Goal: Check status: Check status

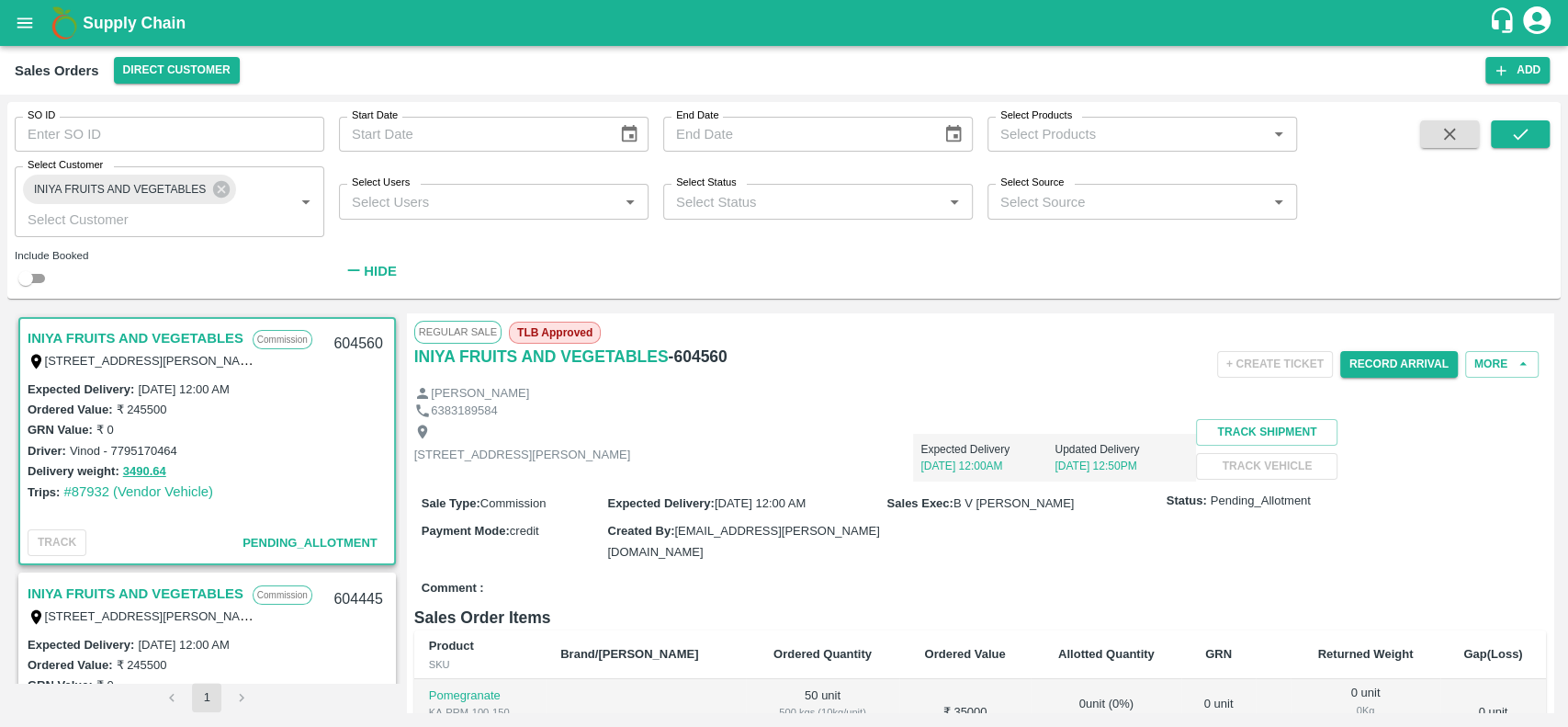
scroll to position [980, 0]
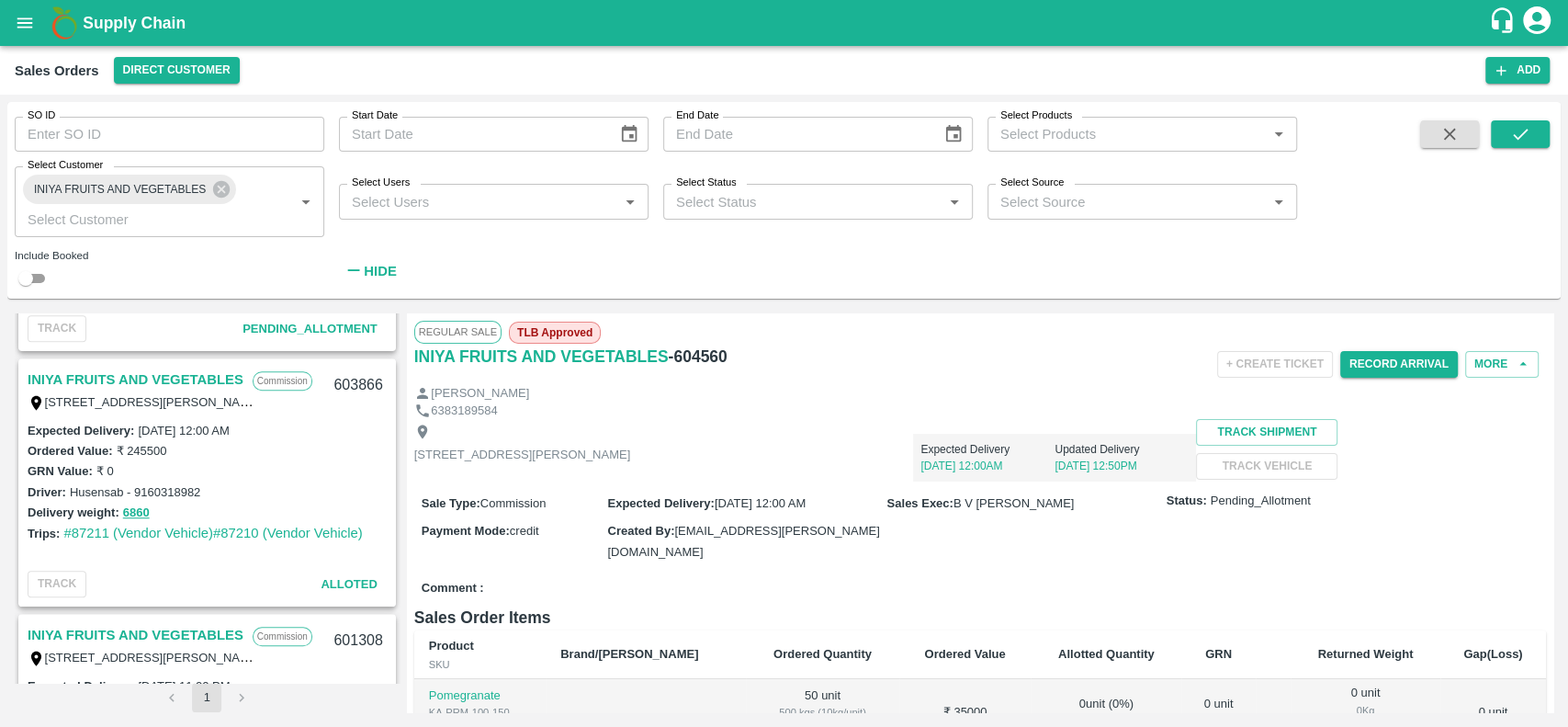
click at [229, 202] on div "INIYA FRUITS AND VEGETABLES Select Customer   *" at bounding box center [170, 201] width 310 height 70
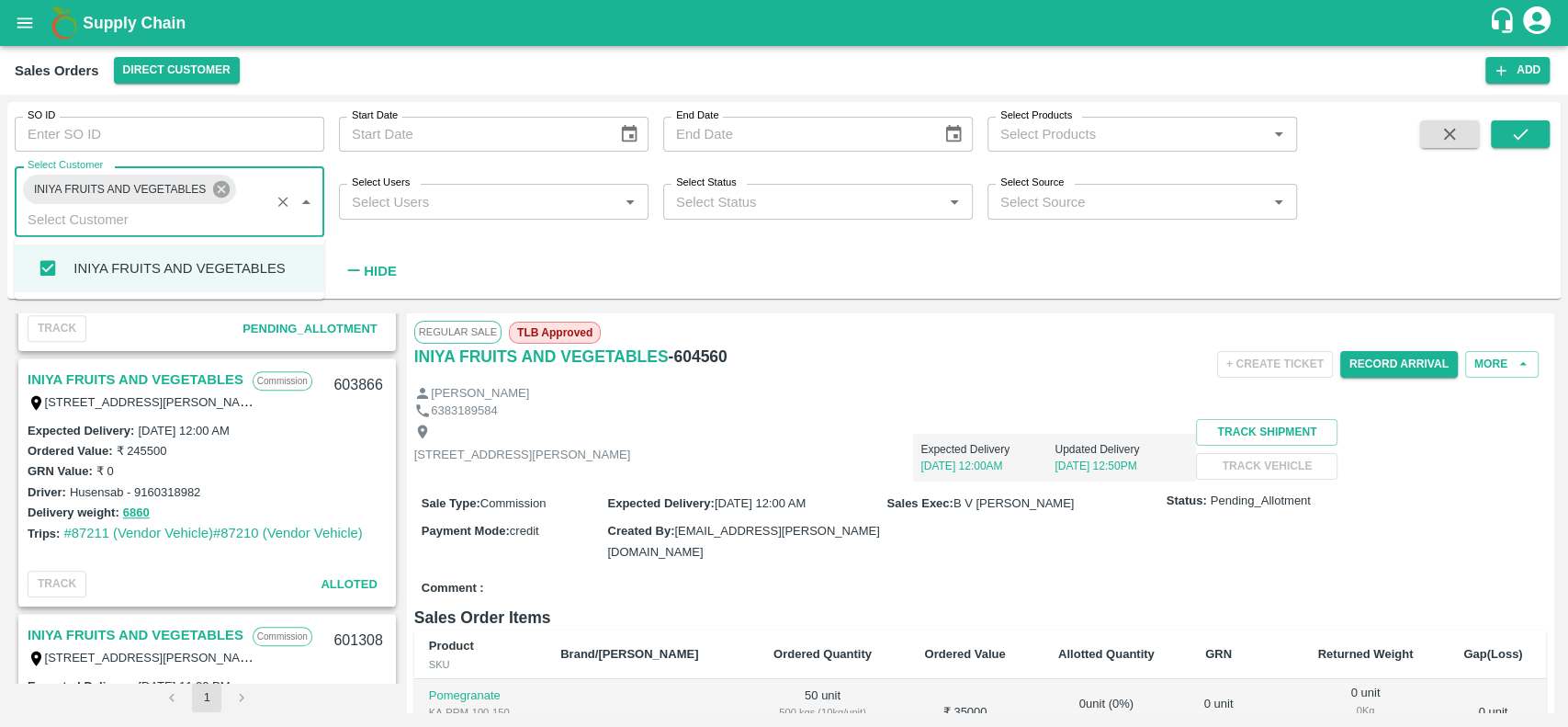
click at [214, 180] on icon at bounding box center [221, 189] width 20 height 20
checkbox input "false"
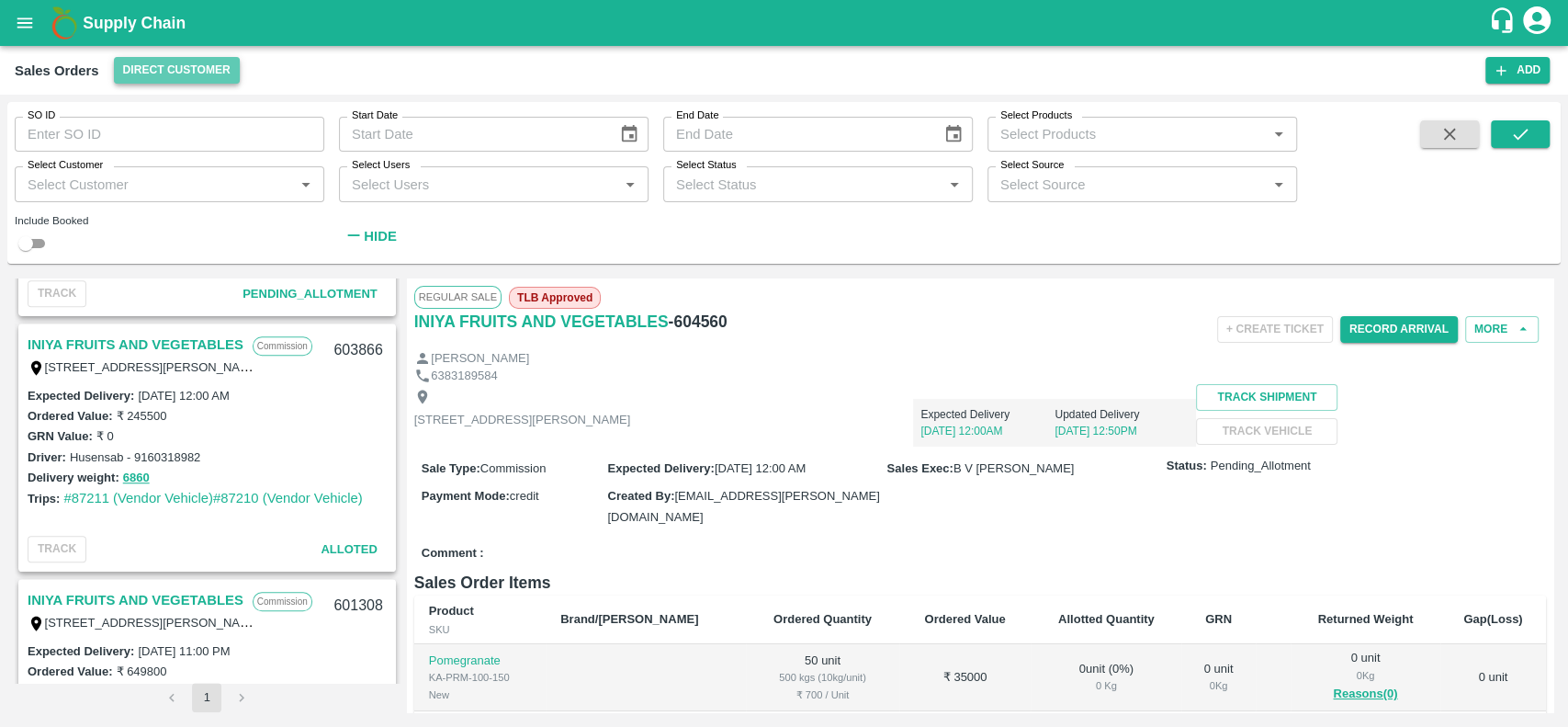
click at [114, 60] on button "Direct Customer" at bounding box center [177, 70] width 126 height 26
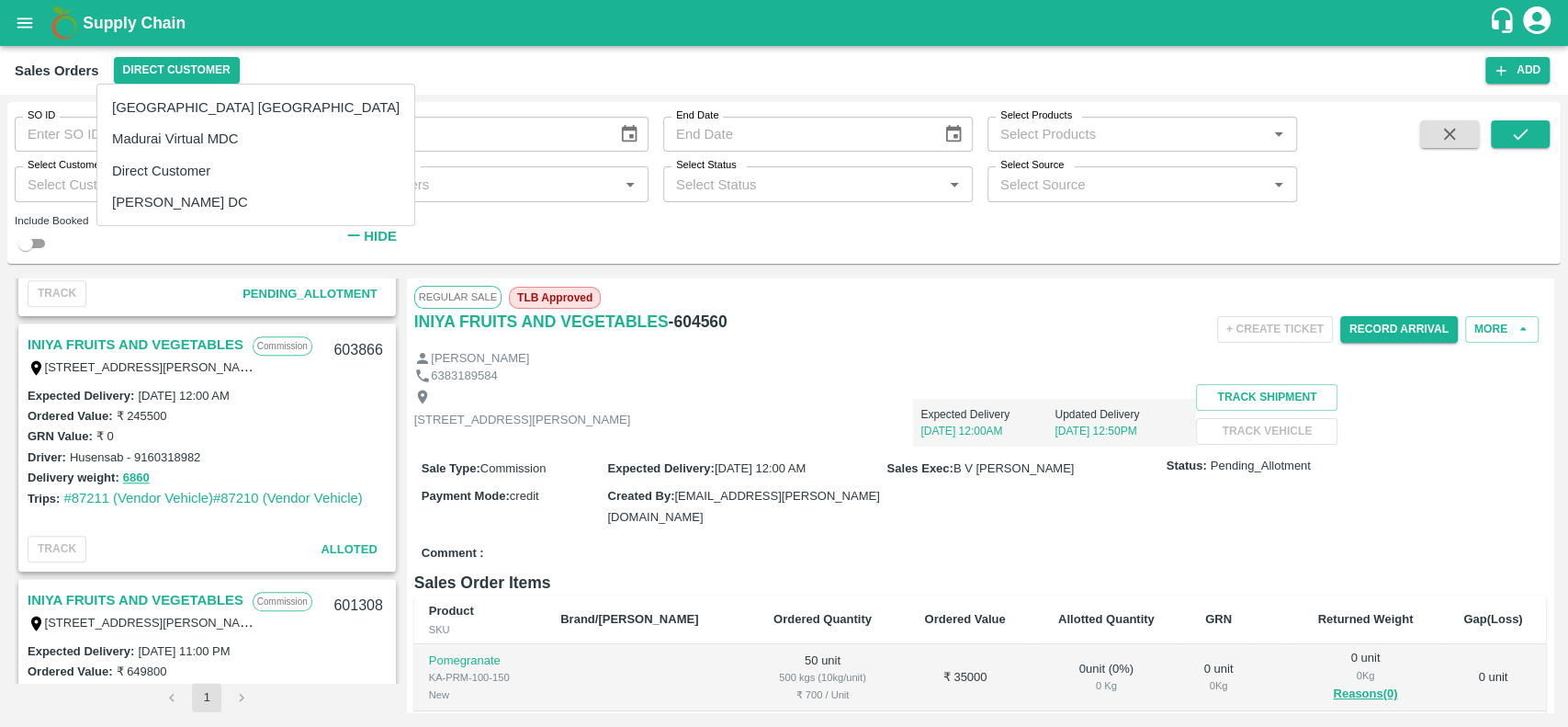
click at [20, 15] on div at bounding box center [784, 364] width 1568 height 727
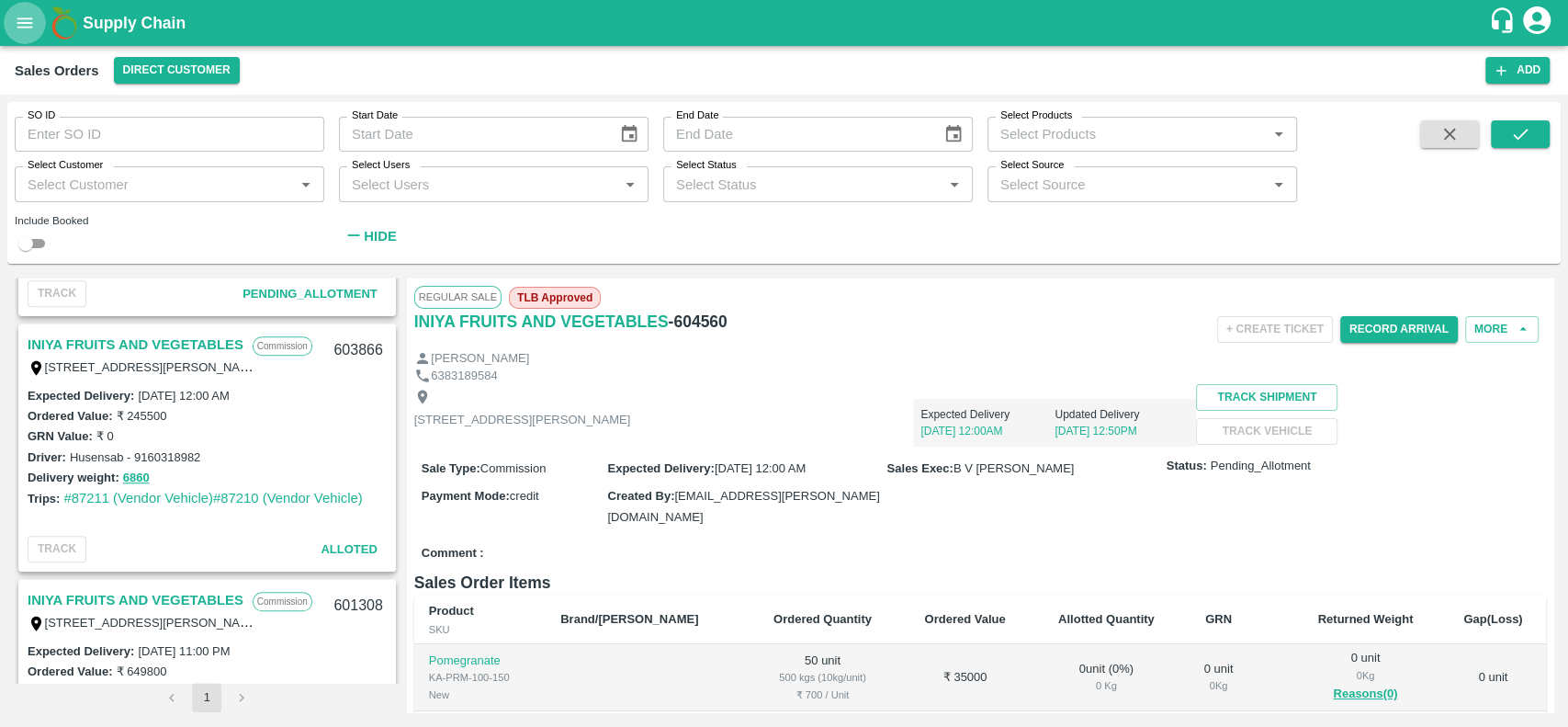
click at [31, 33] on icon "open drawer" at bounding box center [25, 23] width 20 height 20
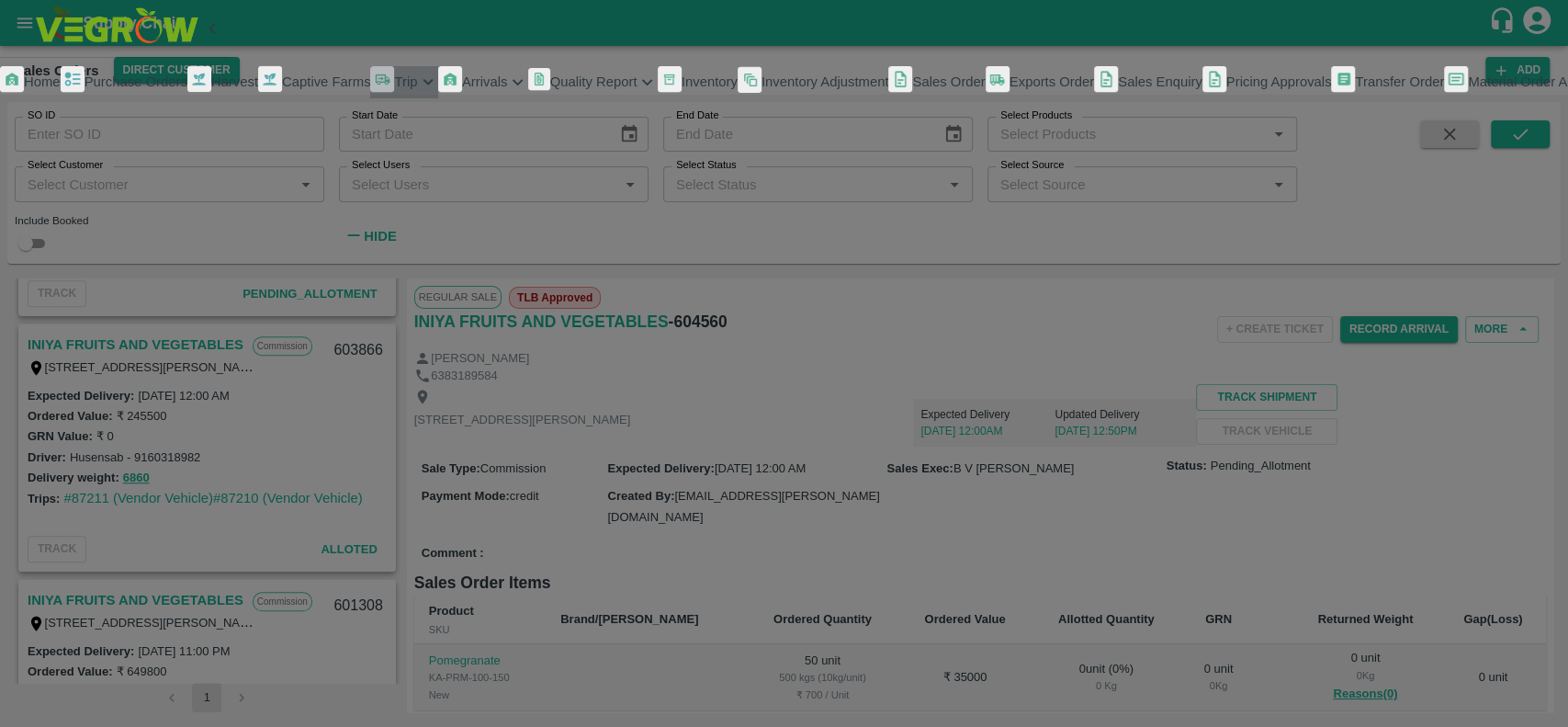
click at [370, 98] on div "Trip" at bounding box center [403, 82] width 67 height 32
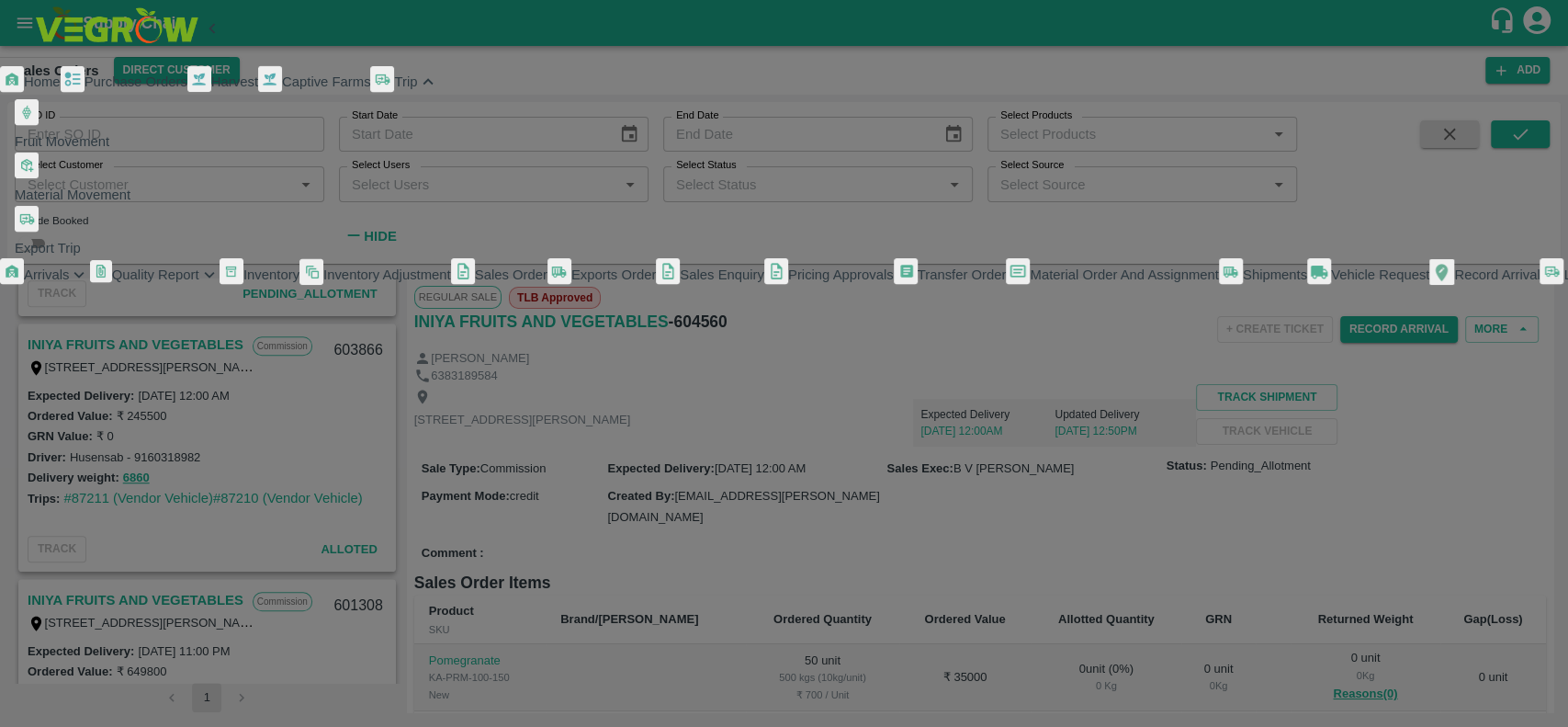
click at [93, 149] on span "Fruit Movement" at bounding box center [62, 142] width 94 height 15
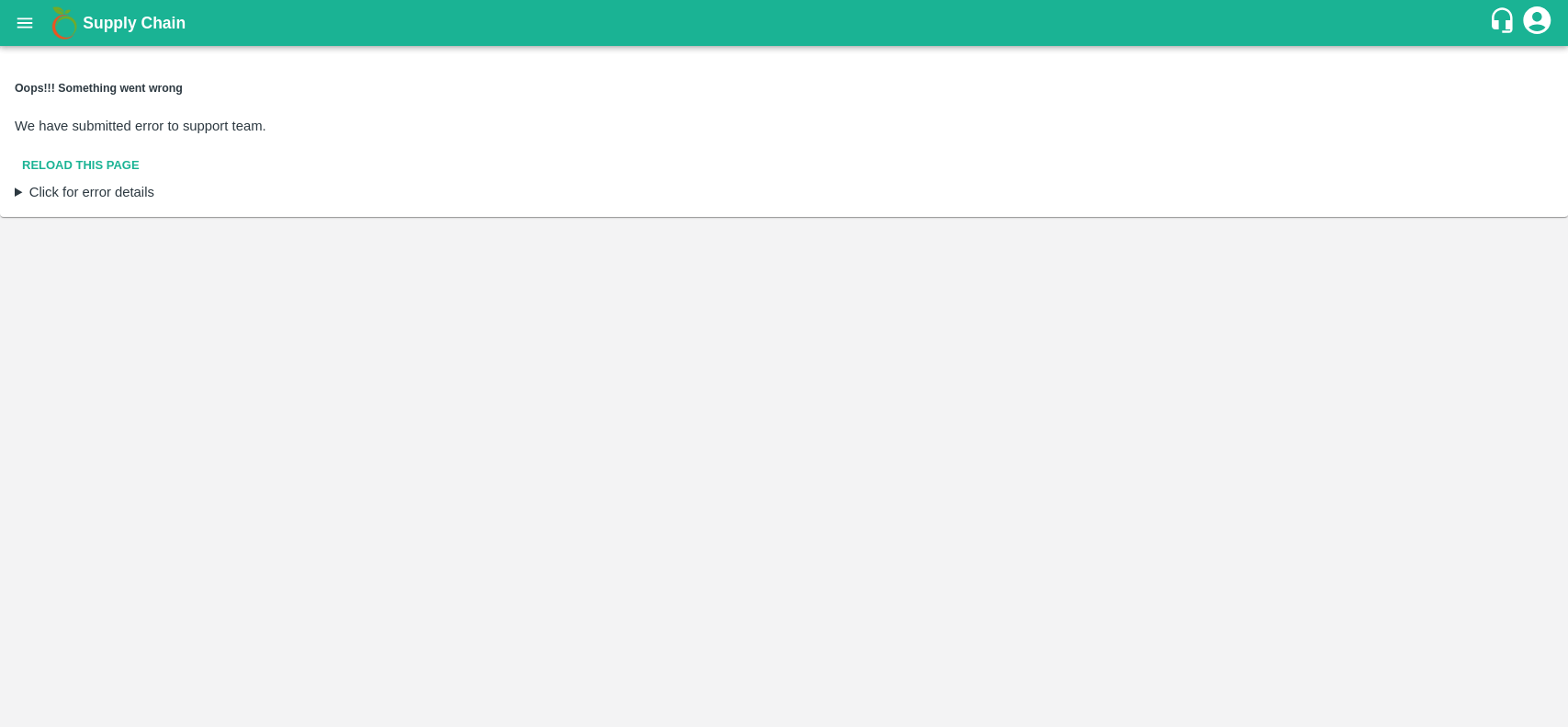
click at [31, 150] on button "Reload this page" at bounding box center [81, 166] width 132 height 32
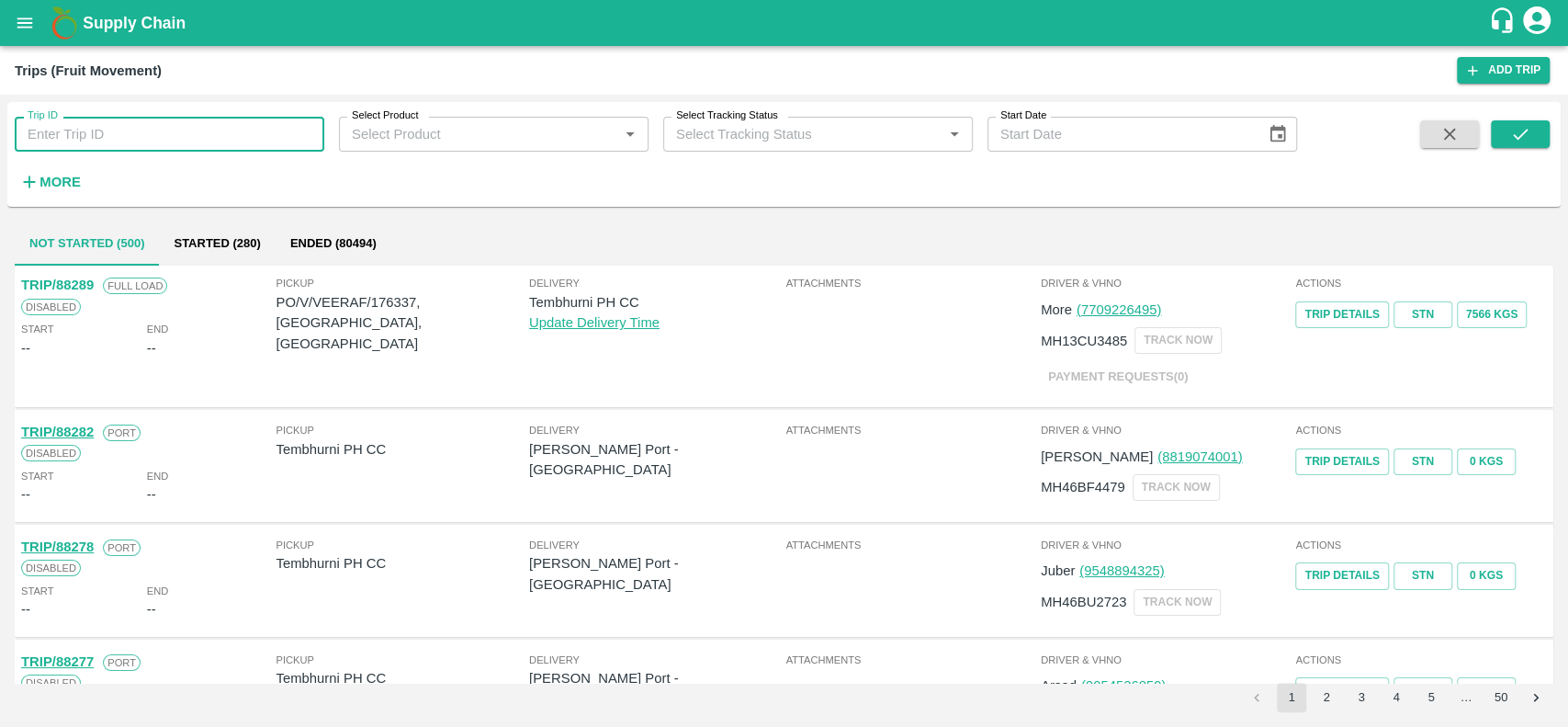
click at [46, 136] on input "Trip ID" at bounding box center [170, 134] width 310 height 35
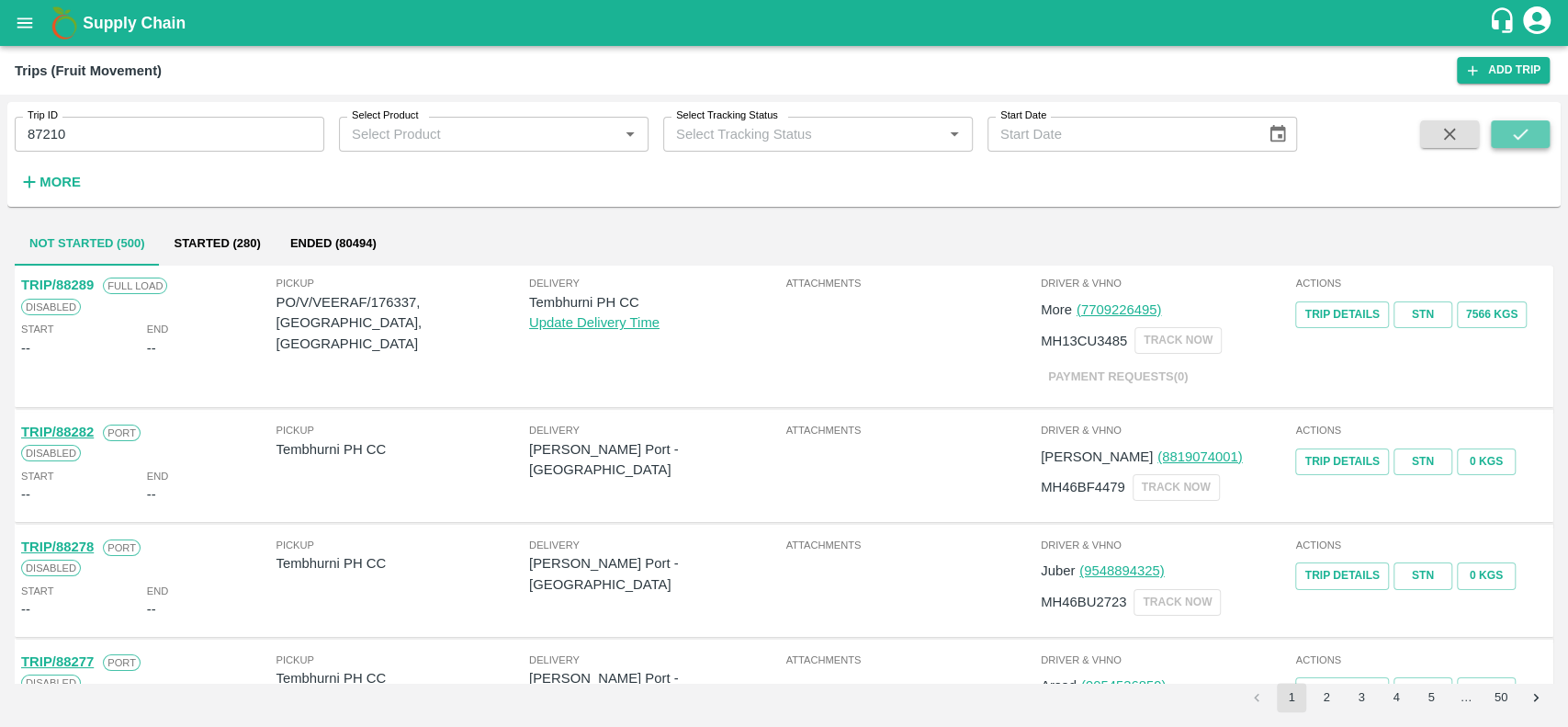
click at [1518, 138] on icon "submit" at bounding box center [1521, 134] width 15 height 11
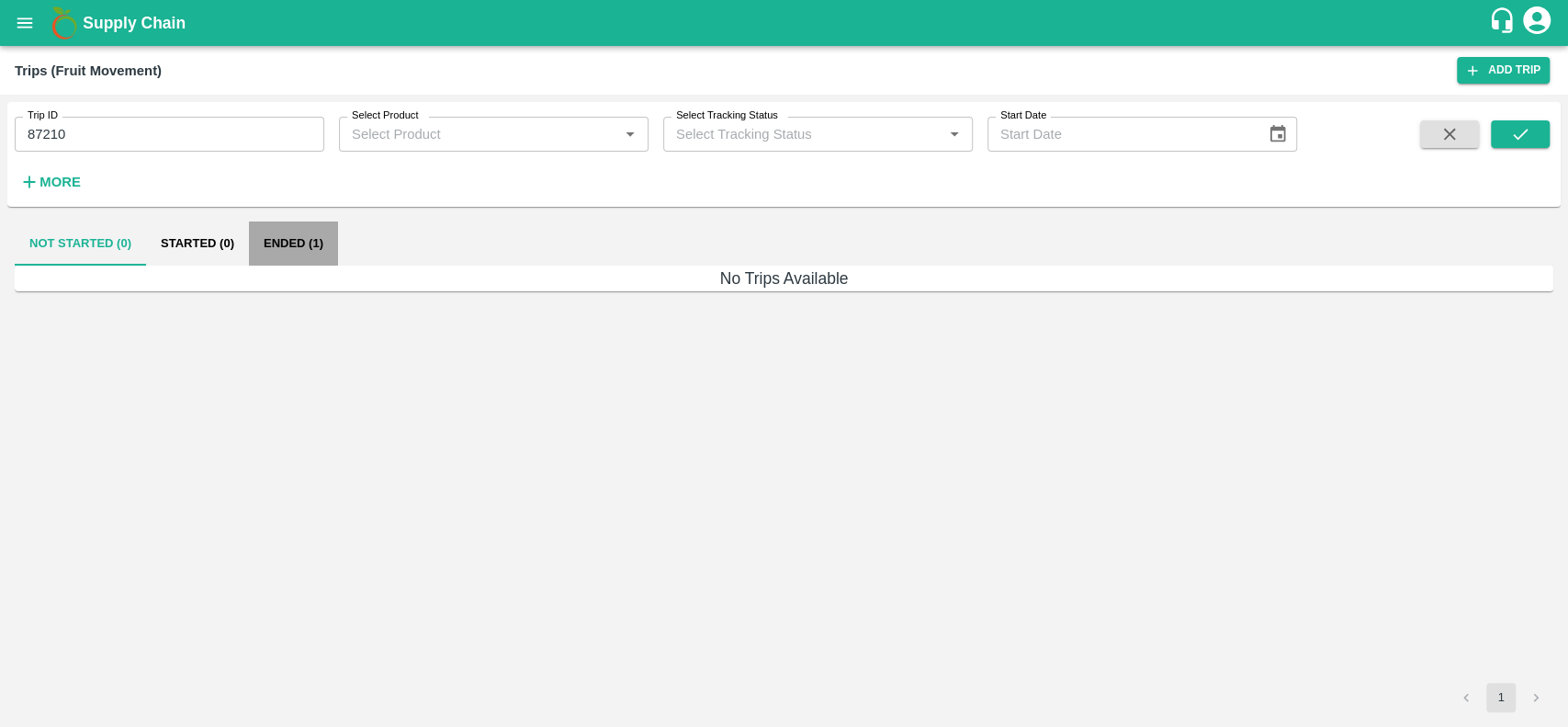
click at [258, 244] on button "Ended (1)" at bounding box center [294, 244] width 89 height 44
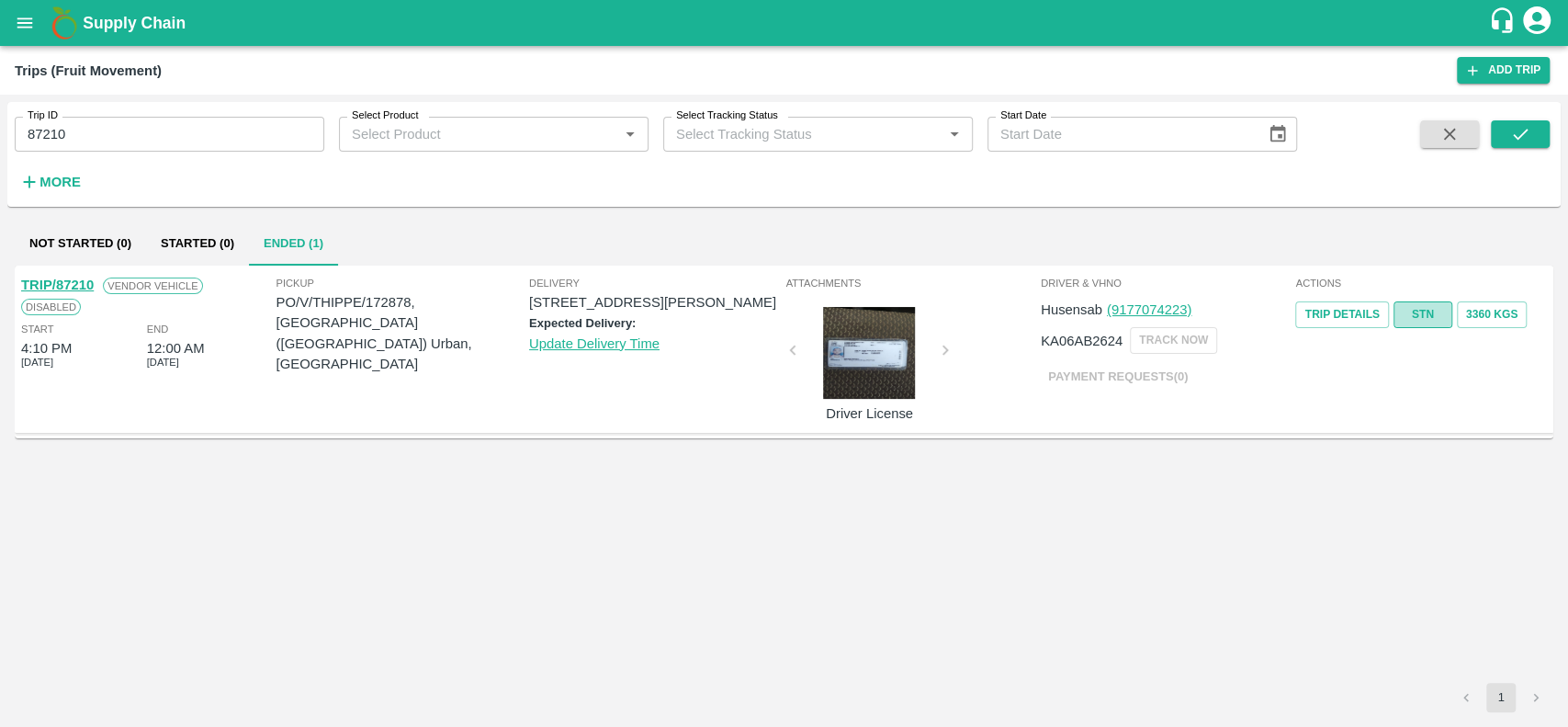
click at [1411, 323] on link "STN" at bounding box center [1423, 314] width 59 height 26
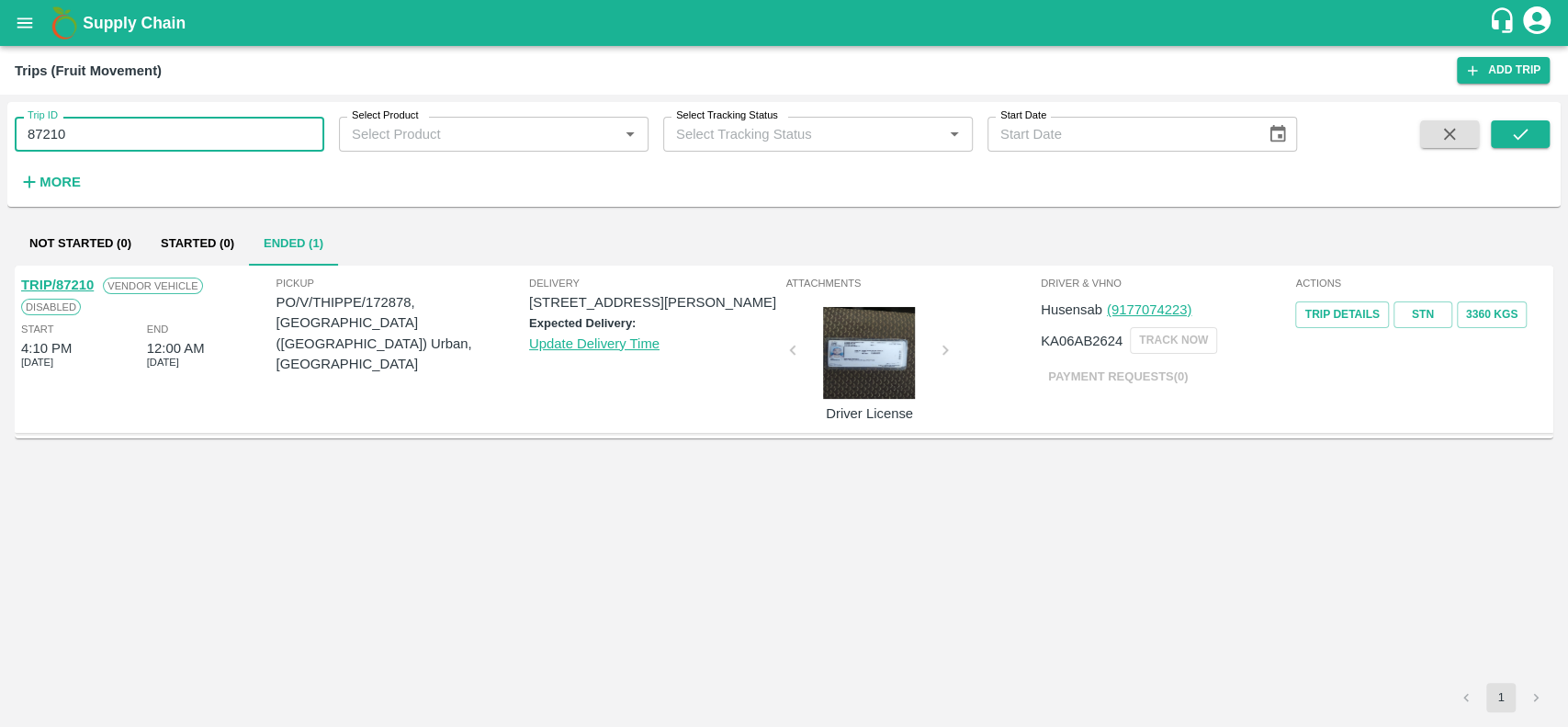
click at [76, 123] on input "87210" at bounding box center [170, 134] width 310 height 35
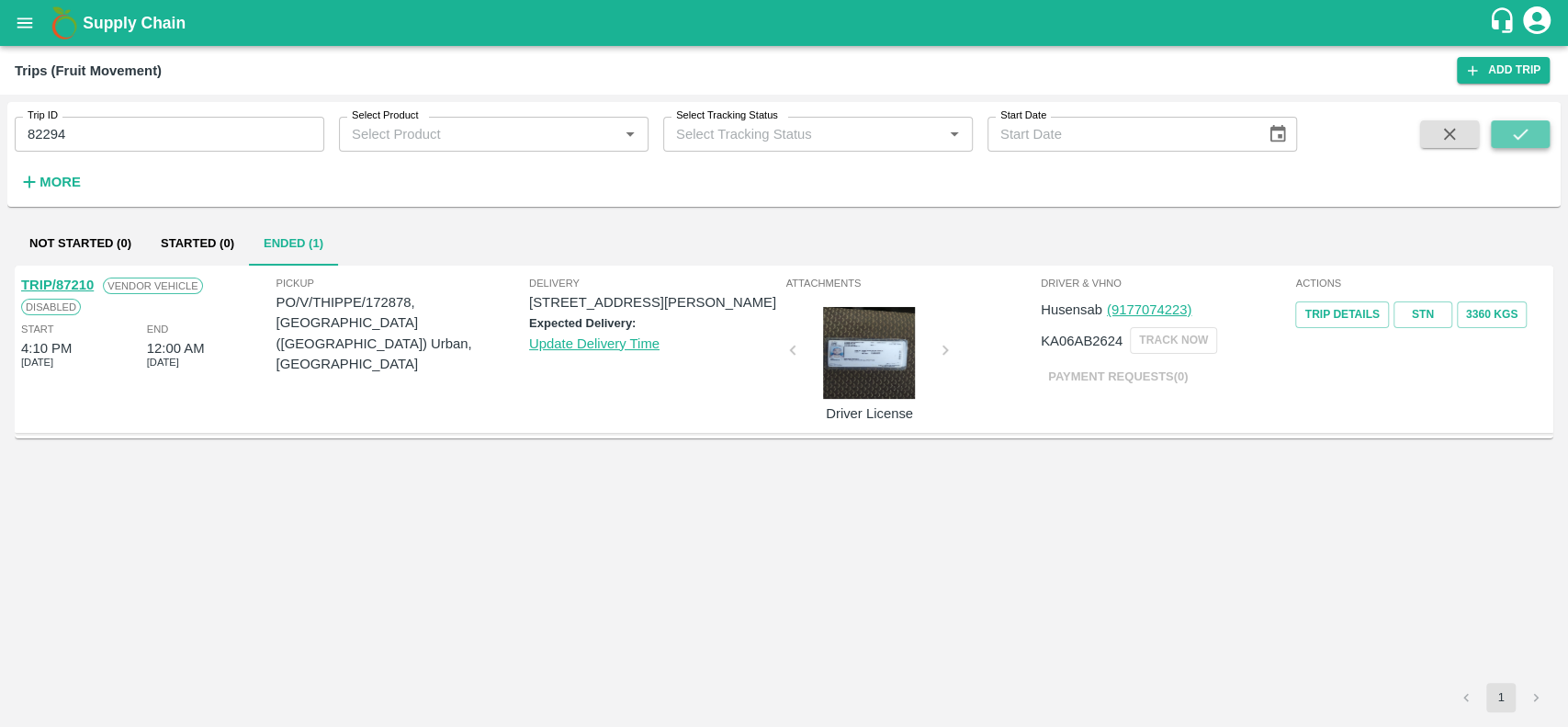
click at [1513, 133] on icon "submit" at bounding box center [1520, 133] width 20 height 20
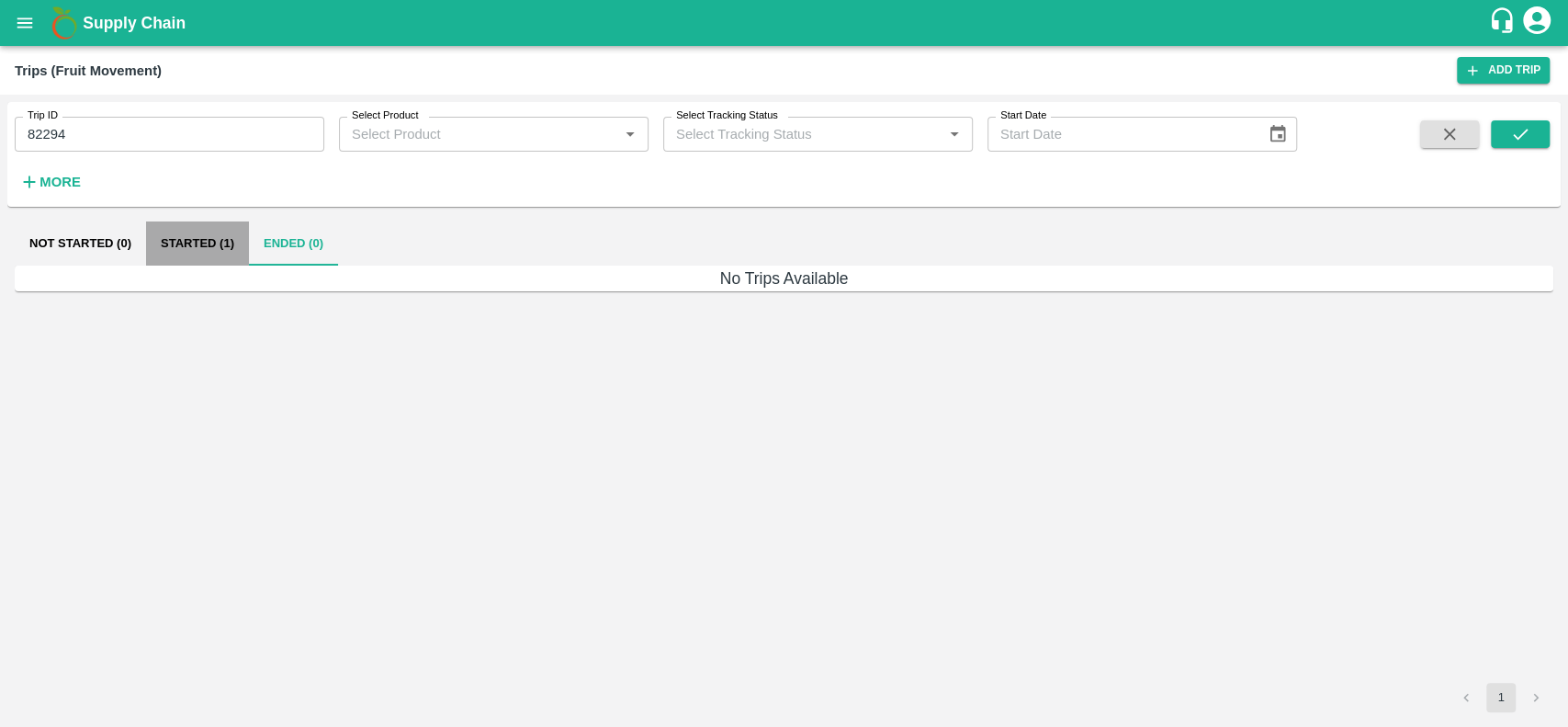
click at [174, 258] on button "Started (1)" at bounding box center [197, 244] width 103 height 44
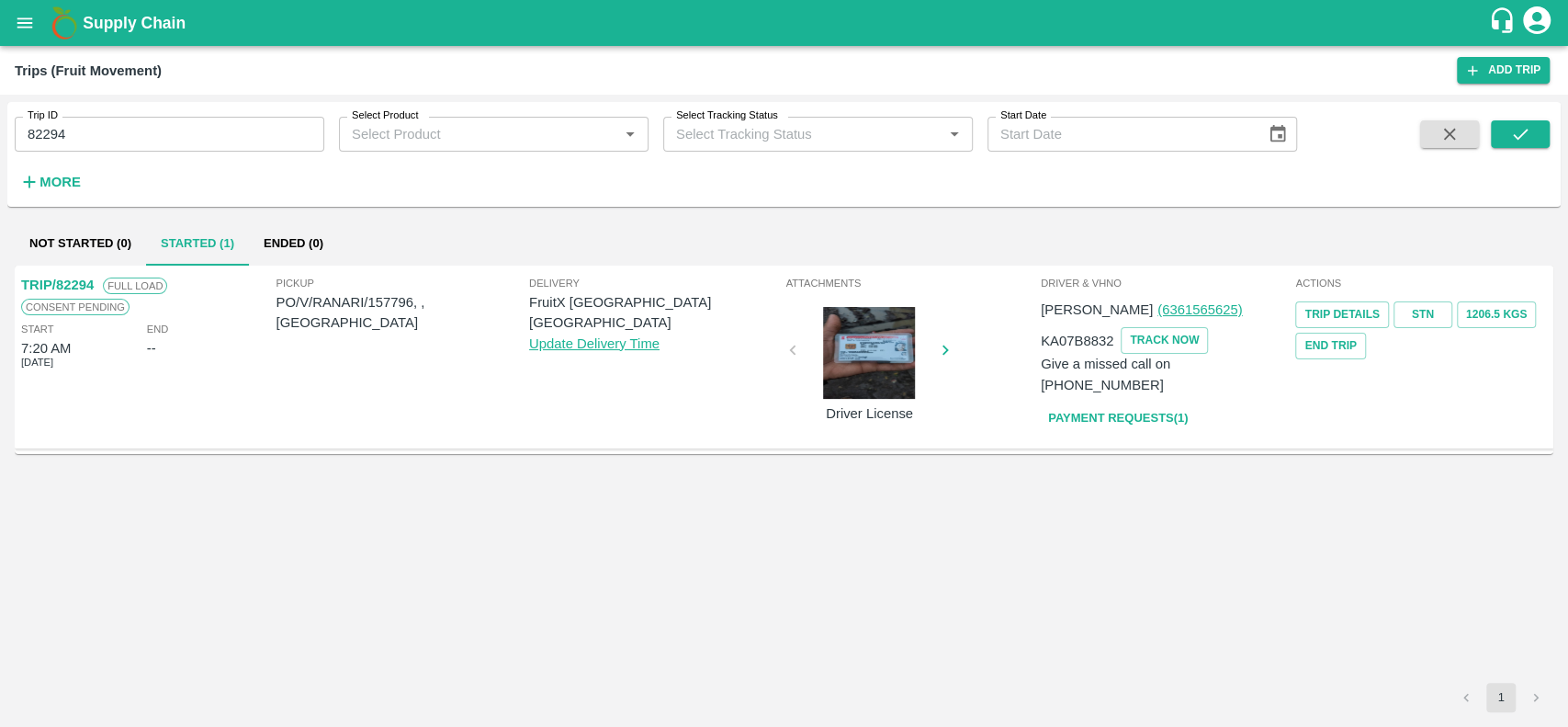
click at [1425, 327] on div "Trip Details STN 1206.5 Kgs End Trip" at bounding box center [1421, 328] width 252 height 62
click at [1419, 313] on link "STN" at bounding box center [1423, 314] width 59 height 26
drag, startPoint x: 80, startPoint y: 136, endPoint x: 22, endPoint y: 130, distance: 58.3
click at [22, 130] on input "82294" at bounding box center [170, 134] width 310 height 35
type input "82294"
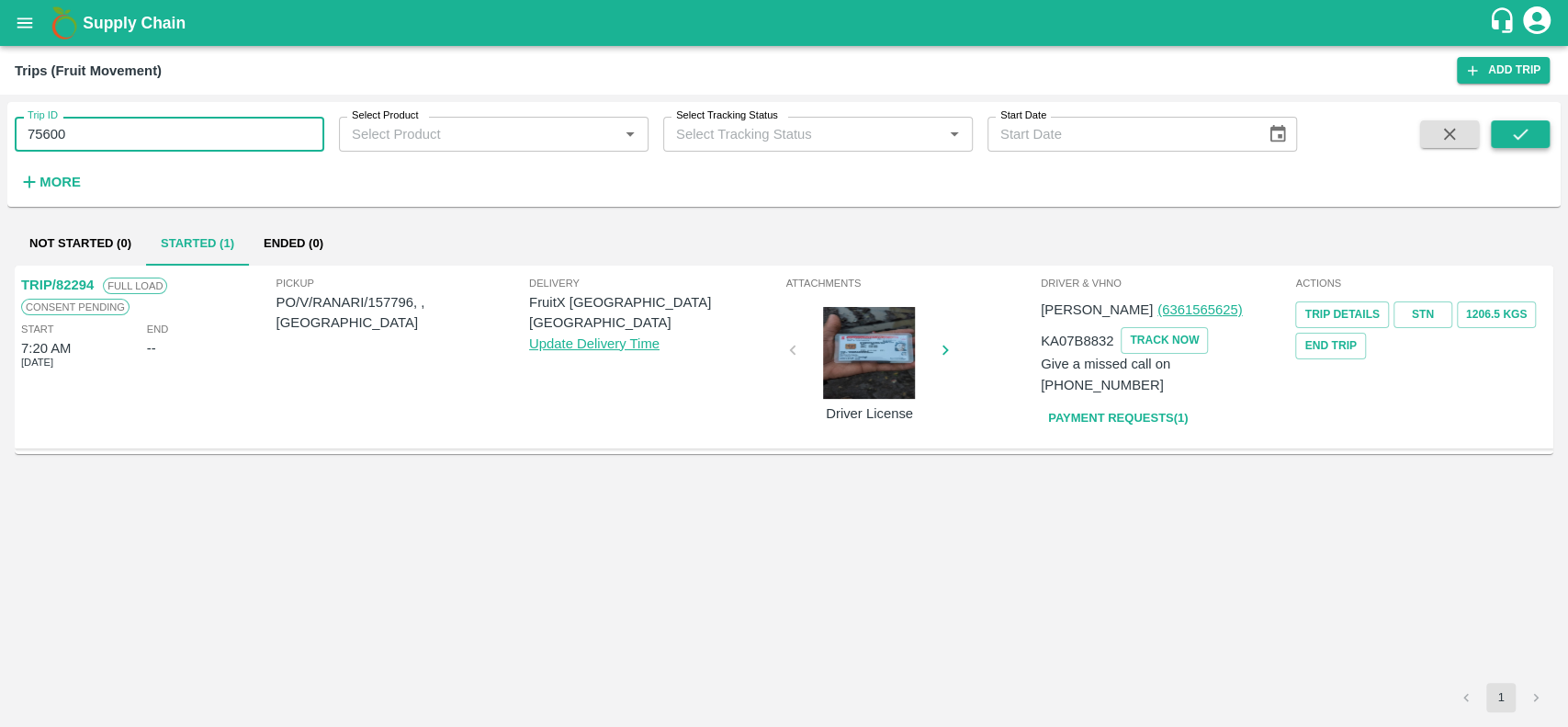
type input "75600"
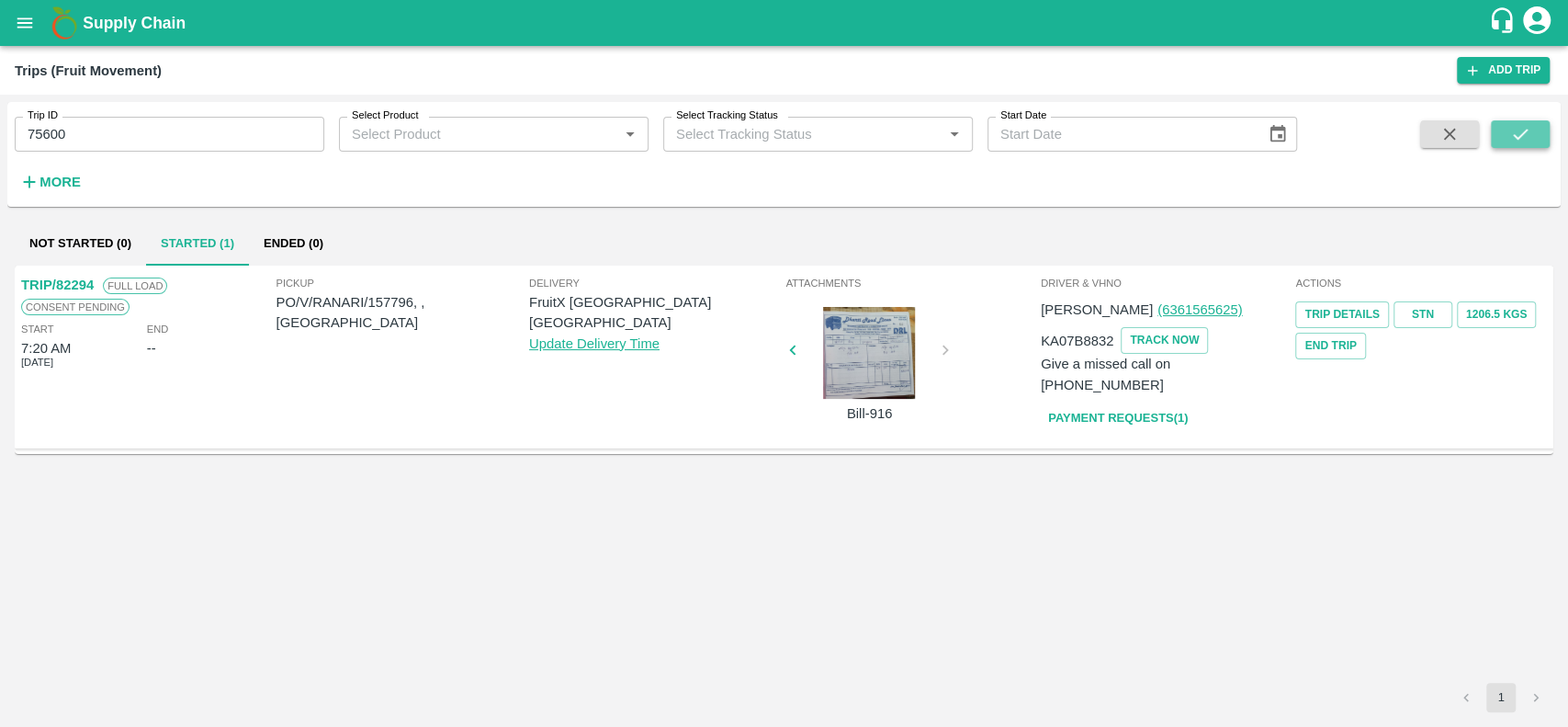
click at [1499, 139] on button "submit" at bounding box center [1521, 133] width 59 height 27
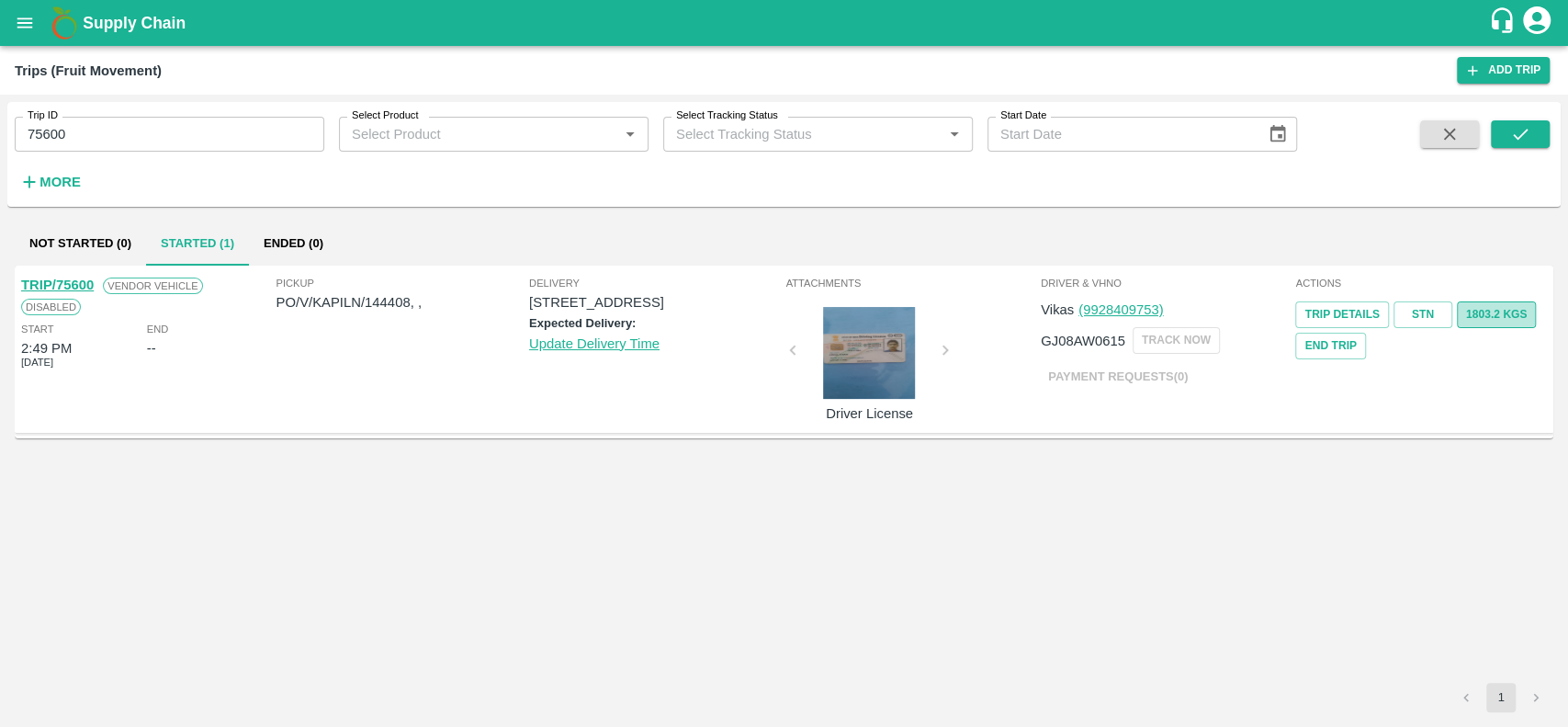
click at [1480, 305] on button "1803.2 Kgs" at bounding box center [1497, 314] width 79 height 26
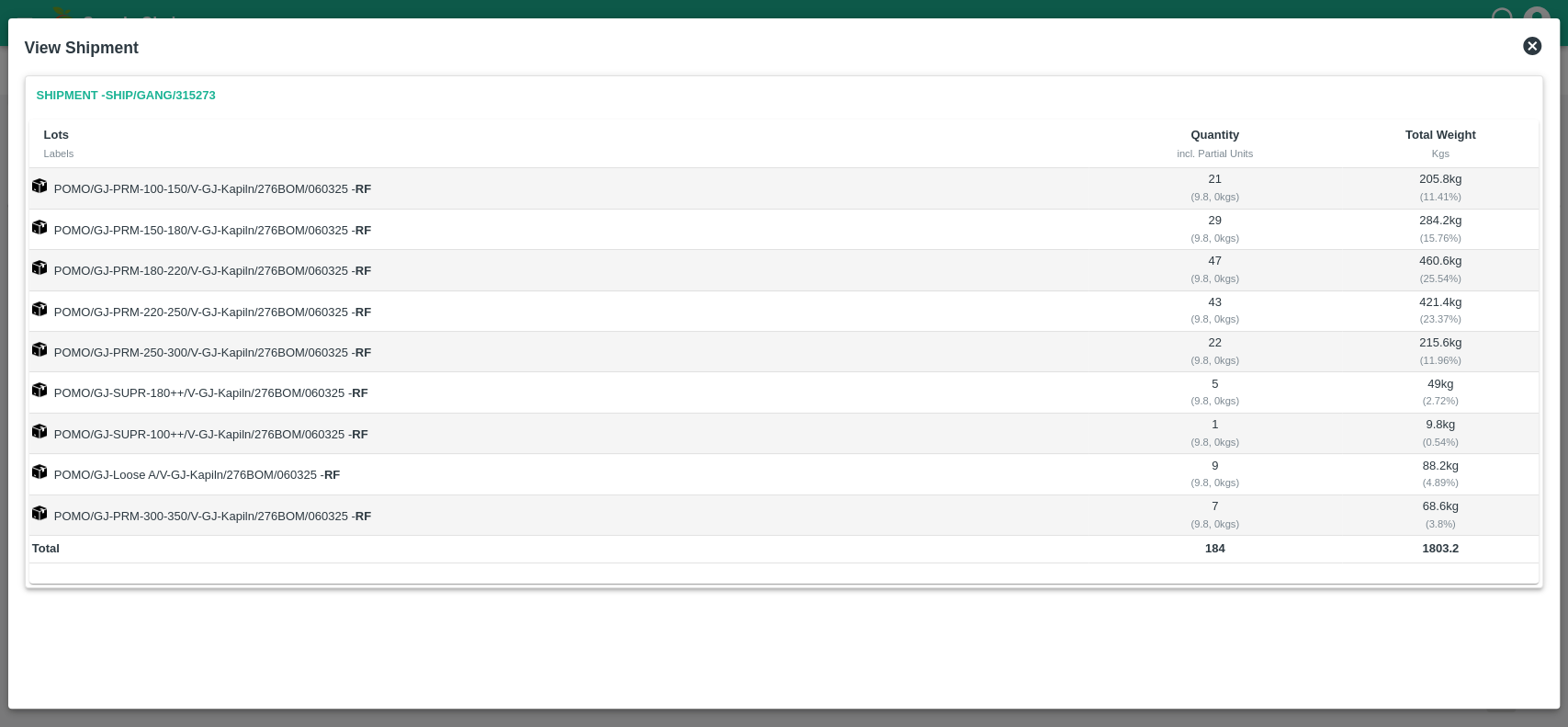
click at [1531, 44] on icon at bounding box center [1532, 45] width 22 height 22
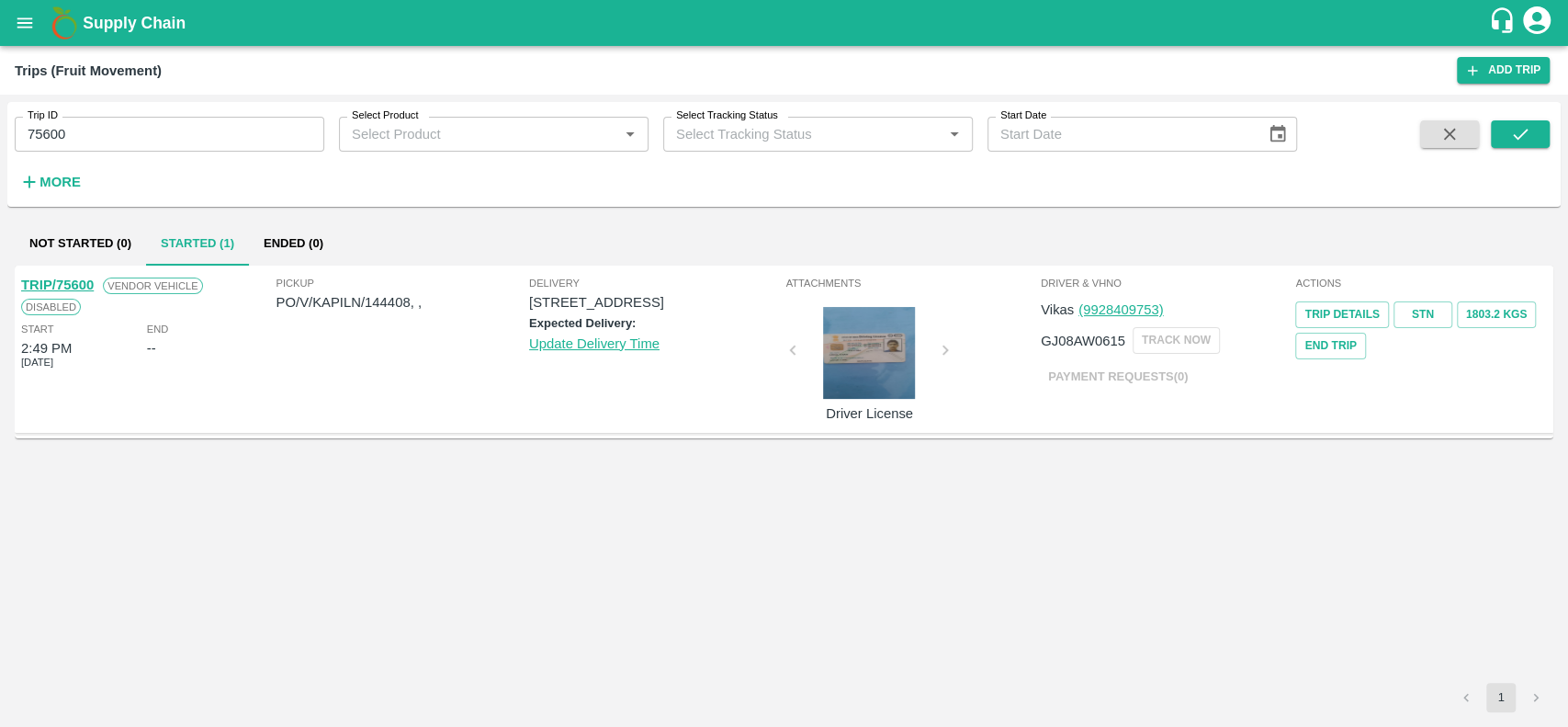
click at [1033, 608] on div "TRIP/75600 Vendor Vehicle Disabled Start 2:49 PM 06 Mar 2025 End -- Pickup PO/V…" at bounding box center [784, 474] width 1539 height 417
click at [1442, 318] on link "STN" at bounding box center [1423, 314] width 59 height 26
click at [1316, 308] on link "Trip Details" at bounding box center [1341, 314] width 93 height 26
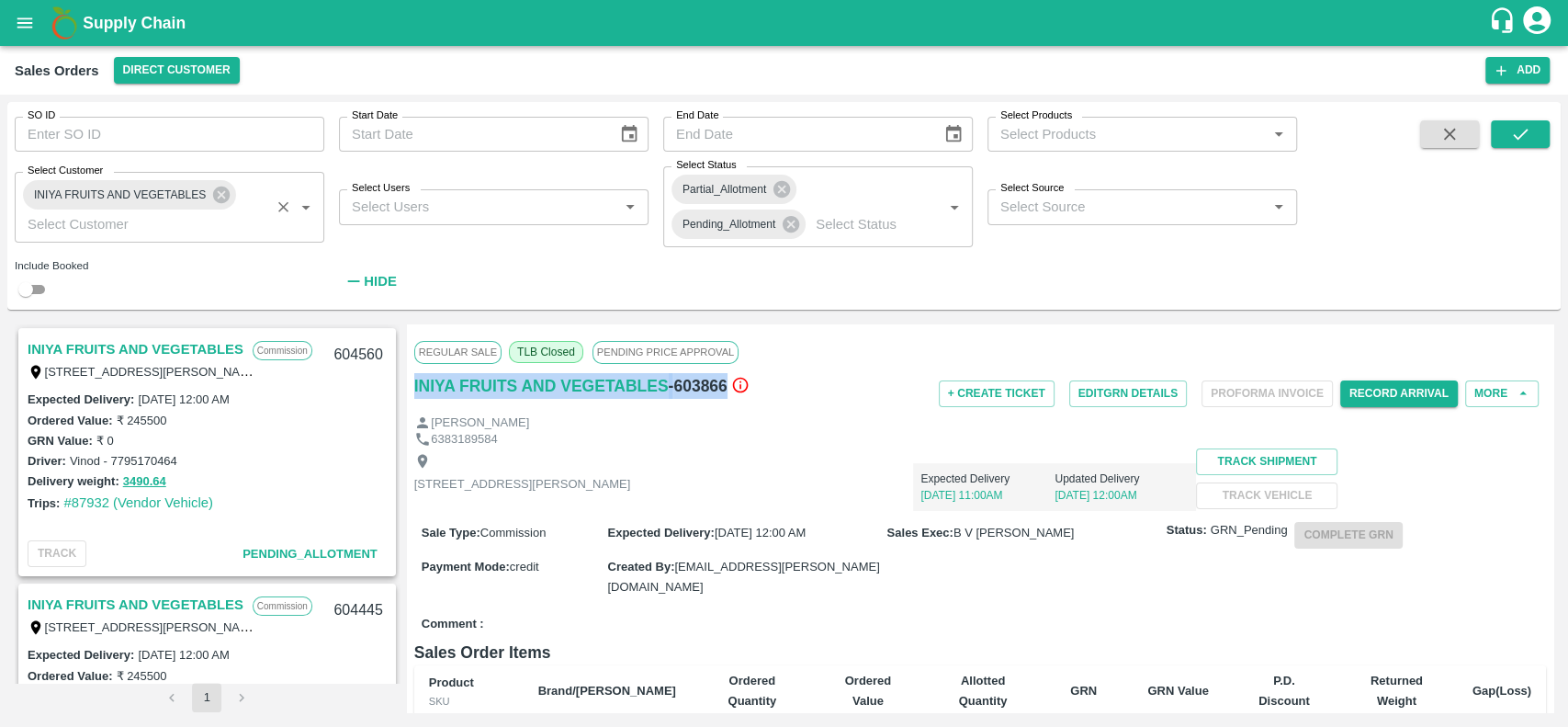
scroll to position [663, 0]
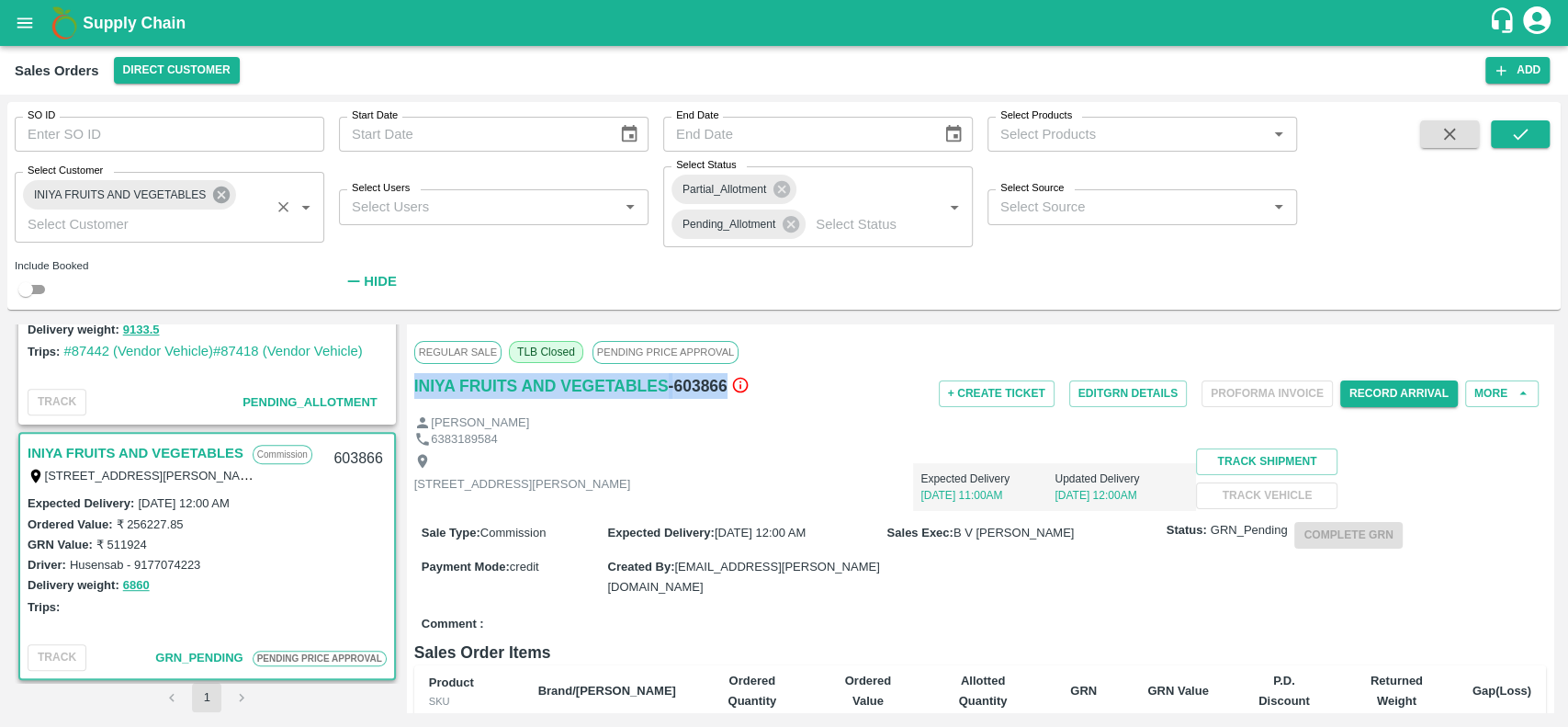
click at [223, 194] on icon at bounding box center [221, 194] width 20 height 20
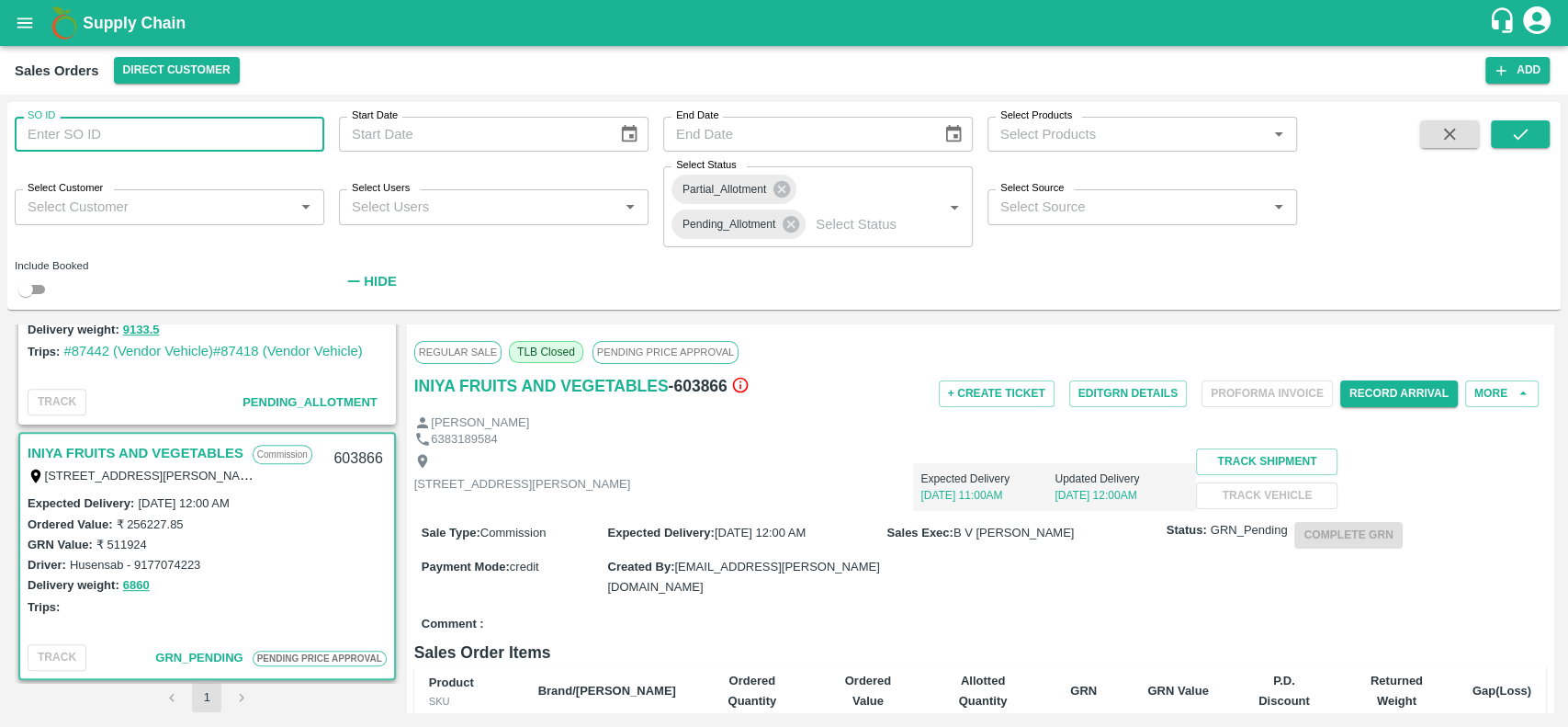
click at [213, 128] on input "SO ID" at bounding box center [170, 134] width 310 height 35
type input "603866"
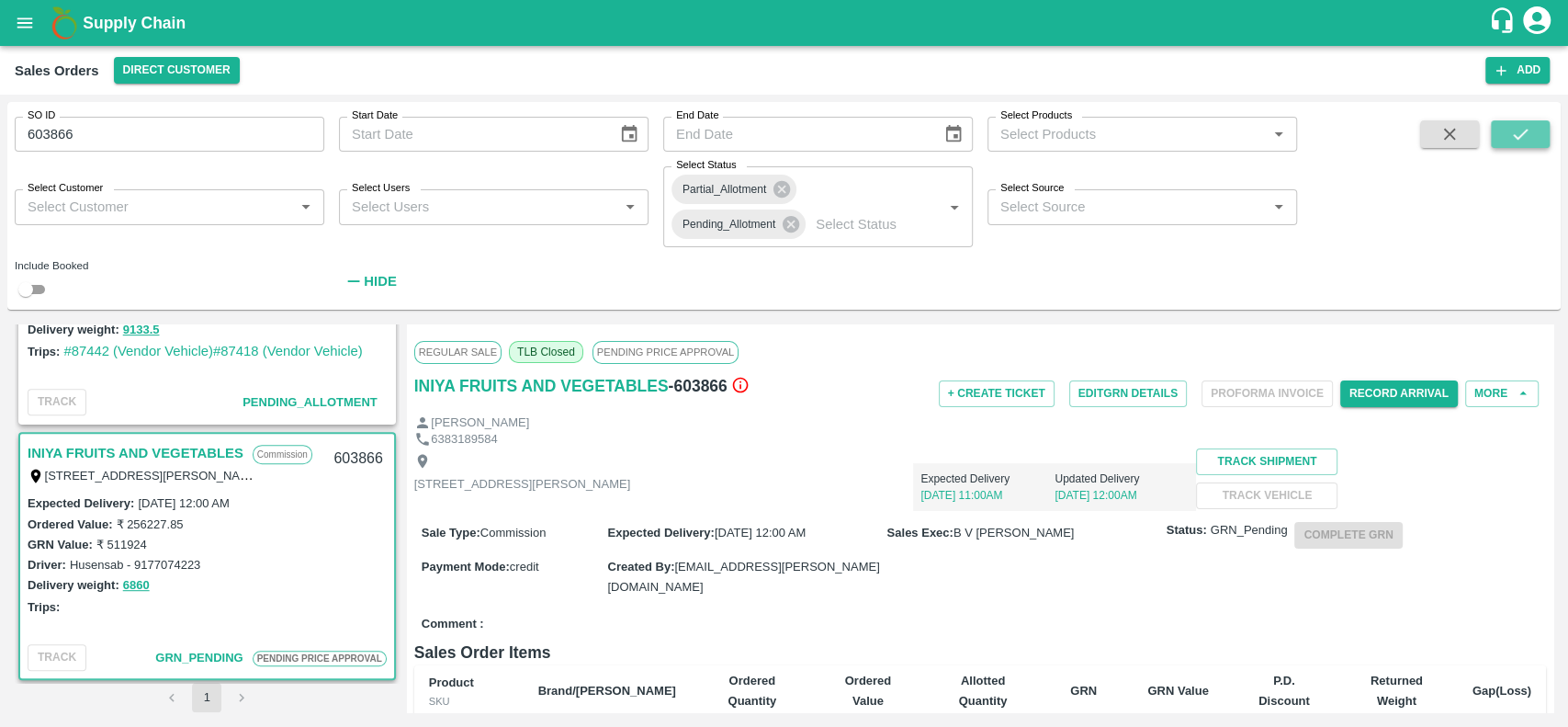
click at [1513, 134] on icon "submit" at bounding box center [1520, 133] width 20 height 20
click at [774, 194] on icon at bounding box center [782, 190] width 17 height 17
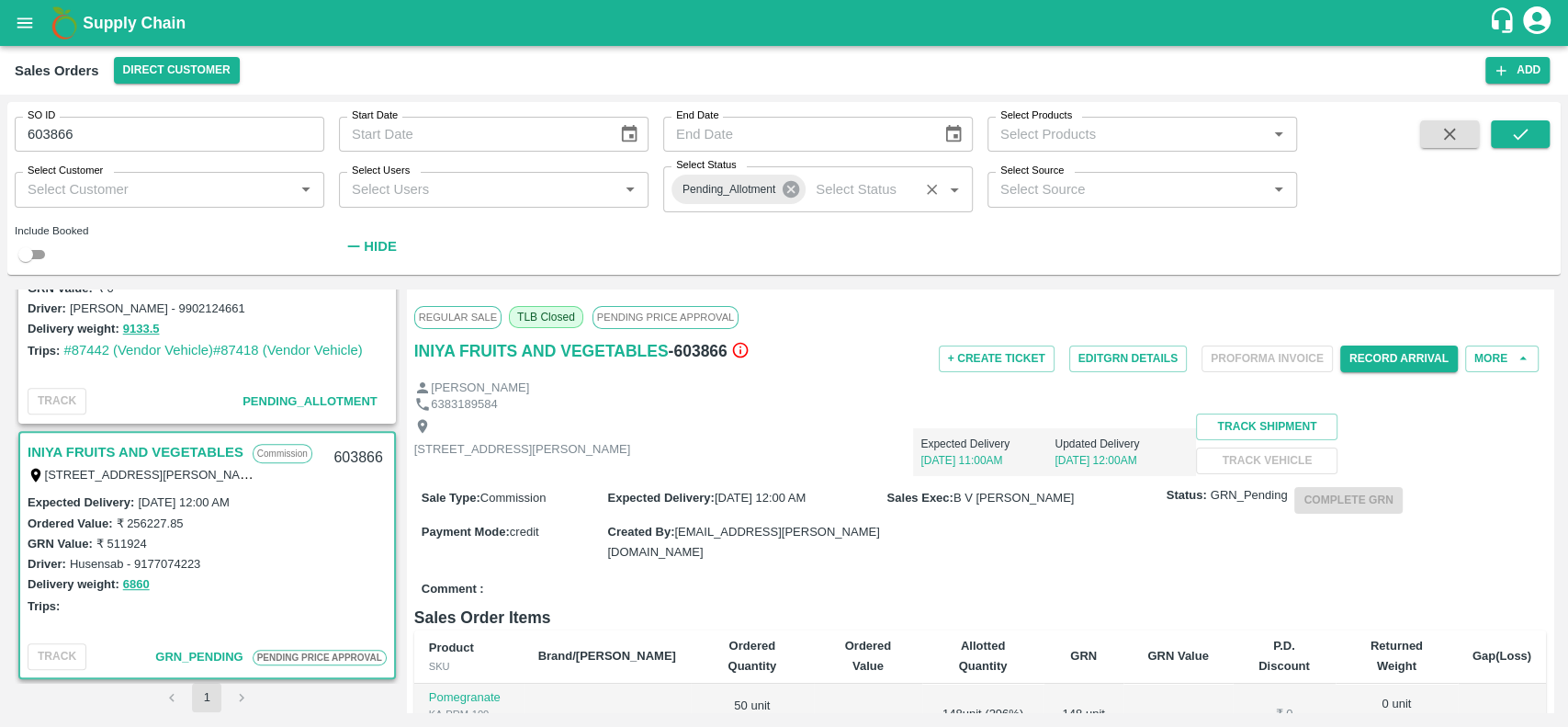
click at [792, 190] on icon at bounding box center [790, 189] width 20 height 20
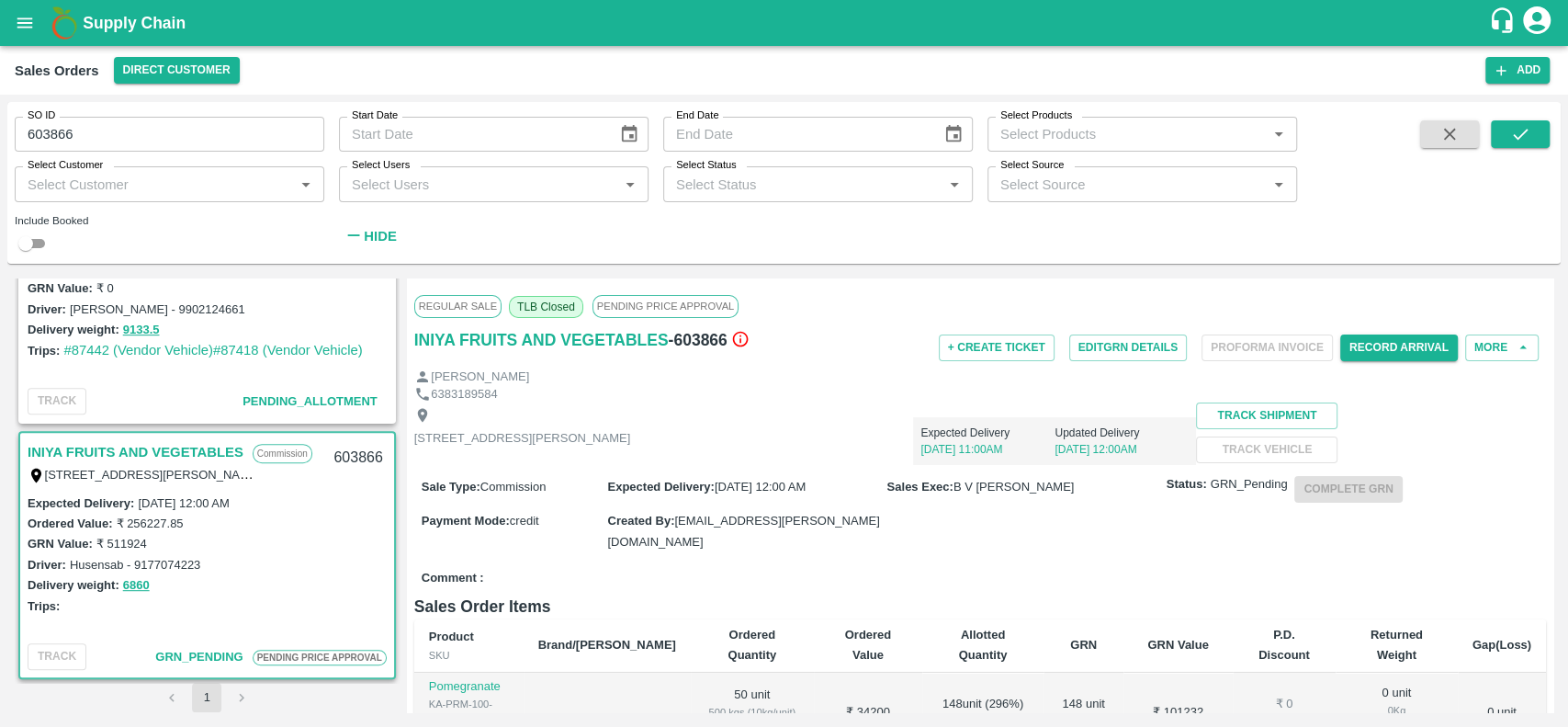
scroll to position [617, 0]
click at [1510, 138] on icon "submit" at bounding box center [1520, 133] width 20 height 20
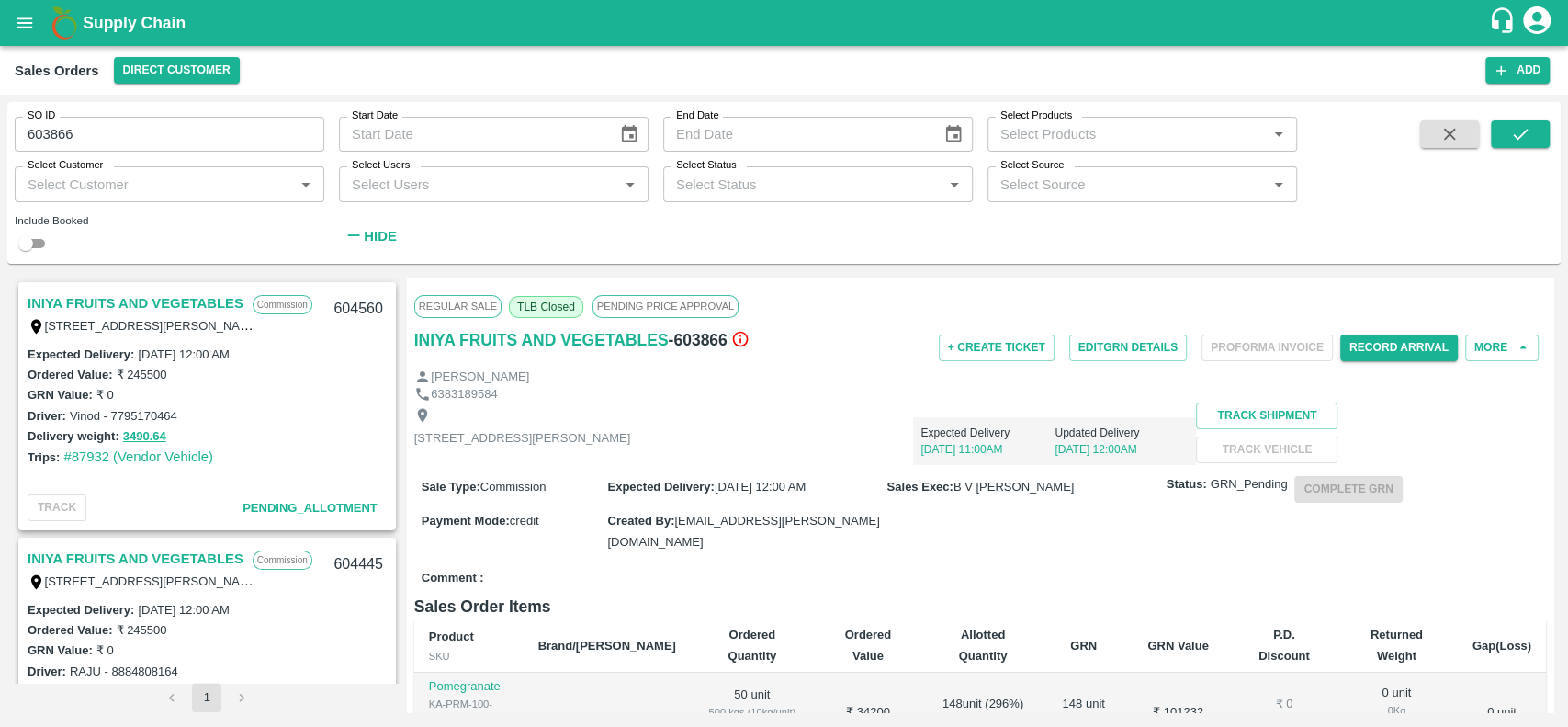
scroll to position [617, 0]
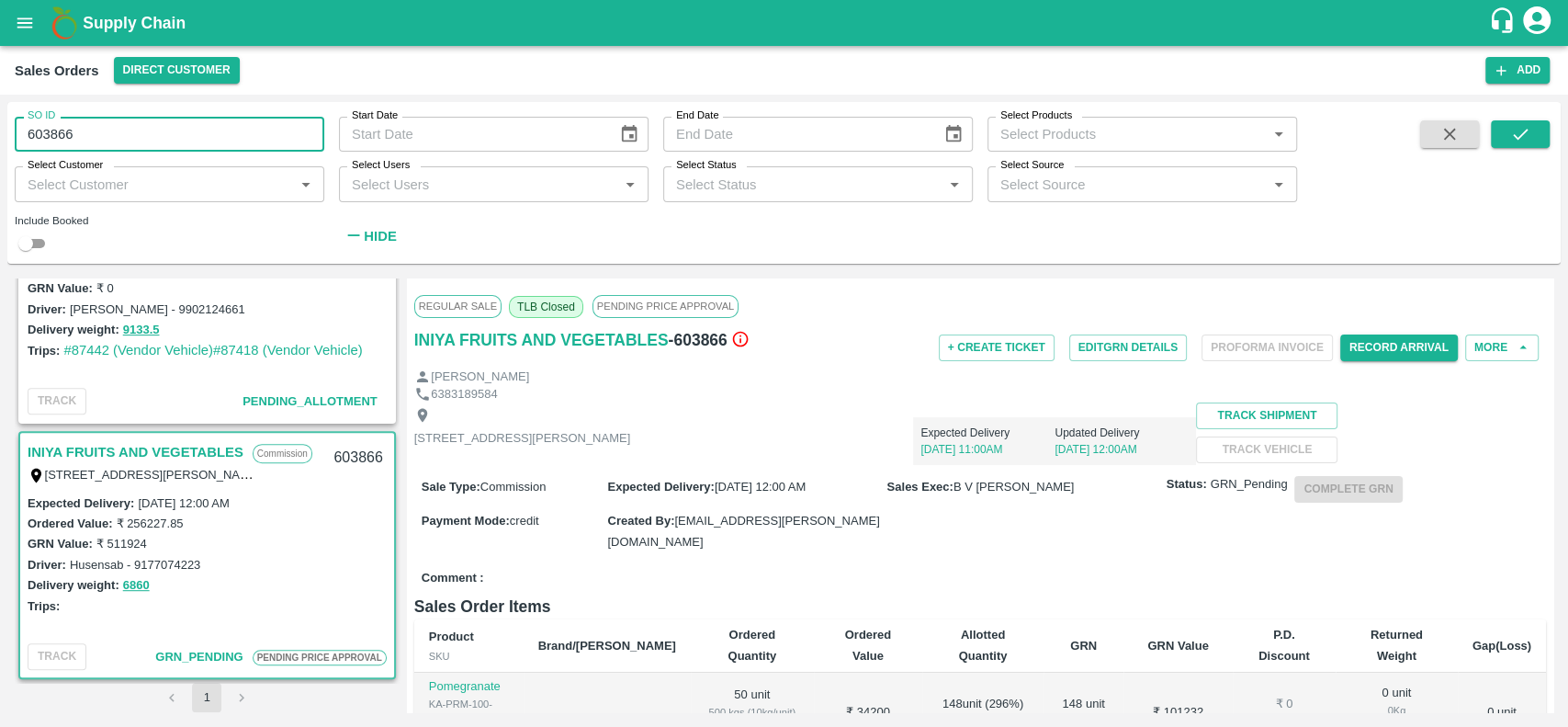
drag, startPoint x: 75, startPoint y: 149, endPoint x: 19, endPoint y: 134, distance: 58.0
click at [19, 134] on input "603866" at bounding box center [170, 134] width 310 height 35
type input "603866"
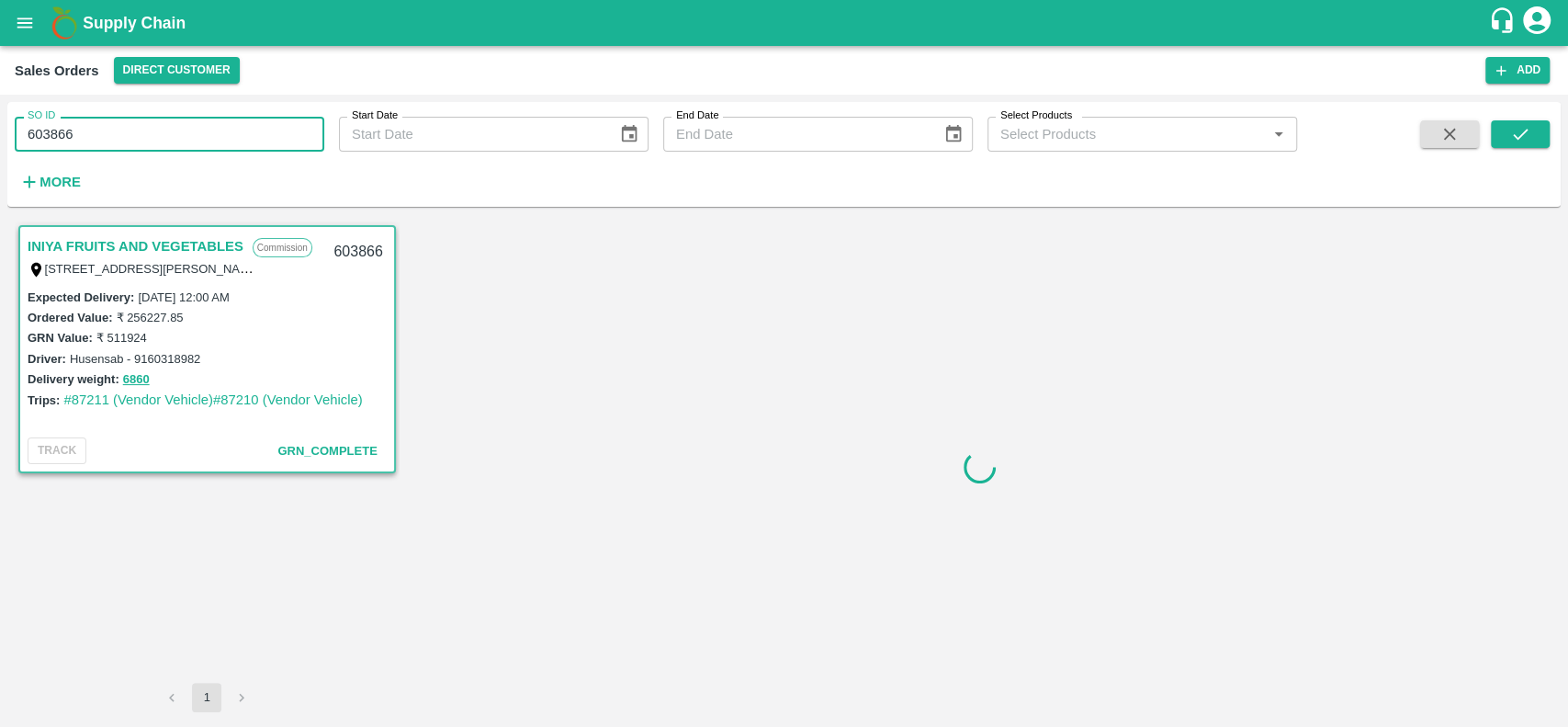
drag, startPoint x: 103, startPoint y: 131, endPoint x: 11, endPoint y: 140, distance: 92.4
click at [11, 140] on div "SO ID 603866 SO ID" at bounding box center [162, 127] width 325 height 50
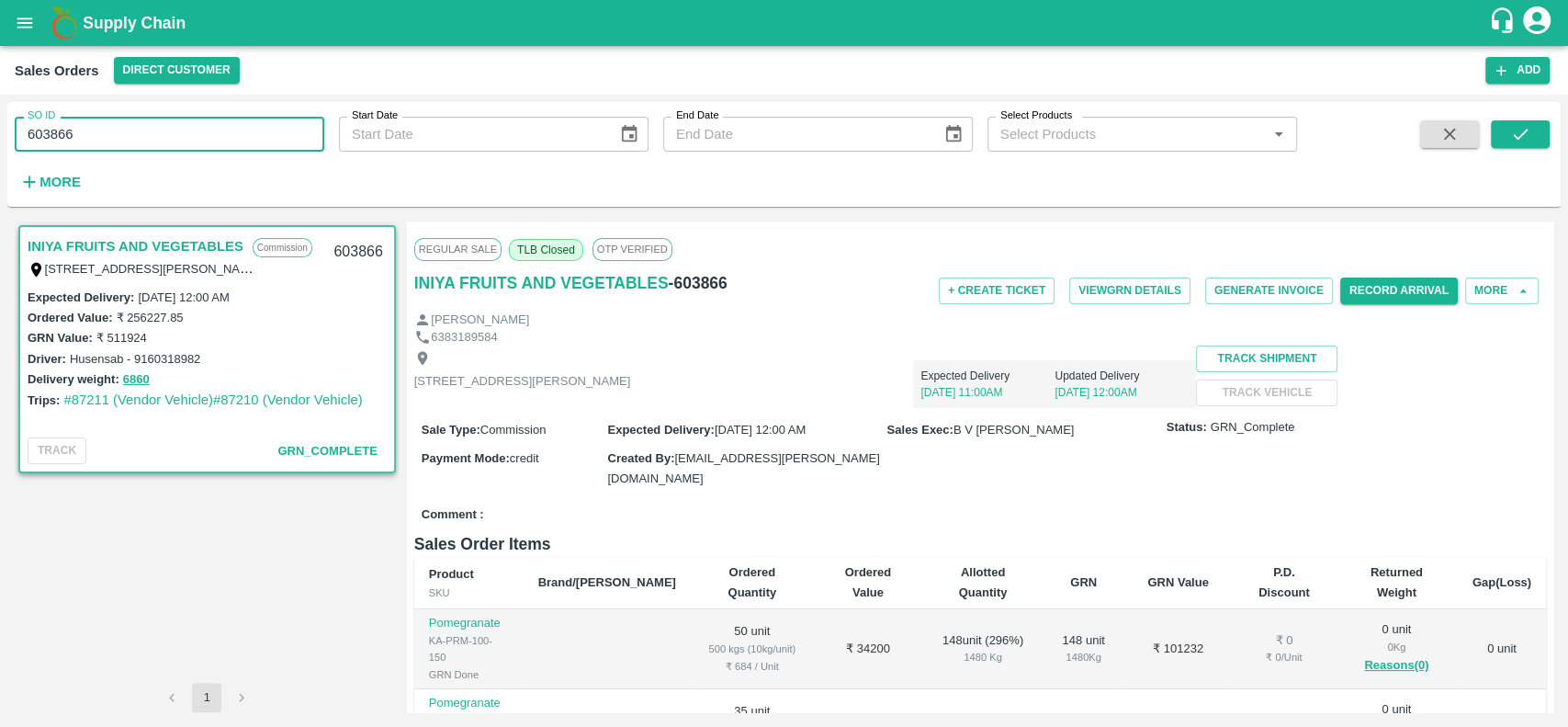
click at [296, 568] on div "INIYA FRUITS AND VEGETABLES Commission TC/73, ANNA FRUITS MARKET KOYAMBEDU, Che…" at bounding box center [208, 452] width 385 height 462
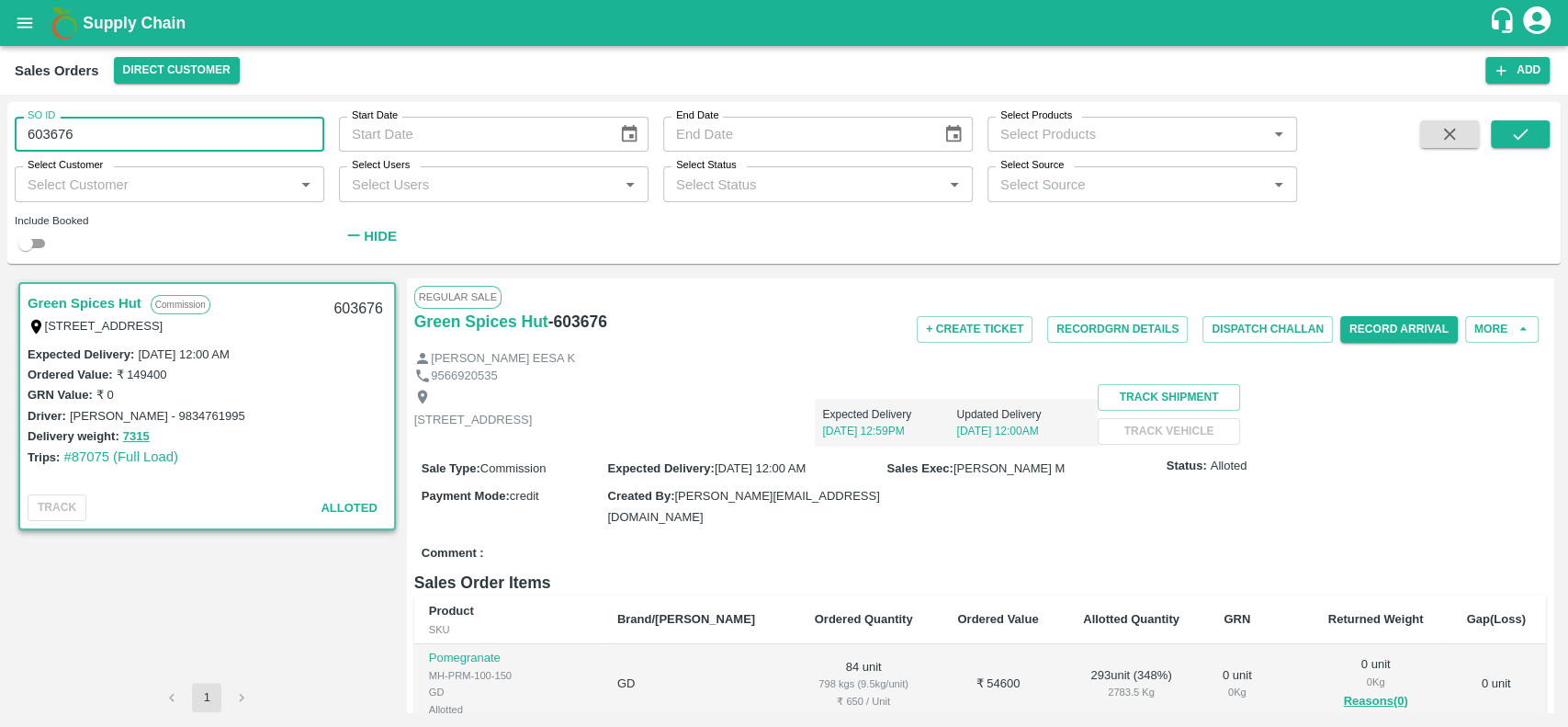
click at [17, 136] on input "603676" at bounding box center [170, 134] width 310 height 35
type input "603676"
type input "590114"
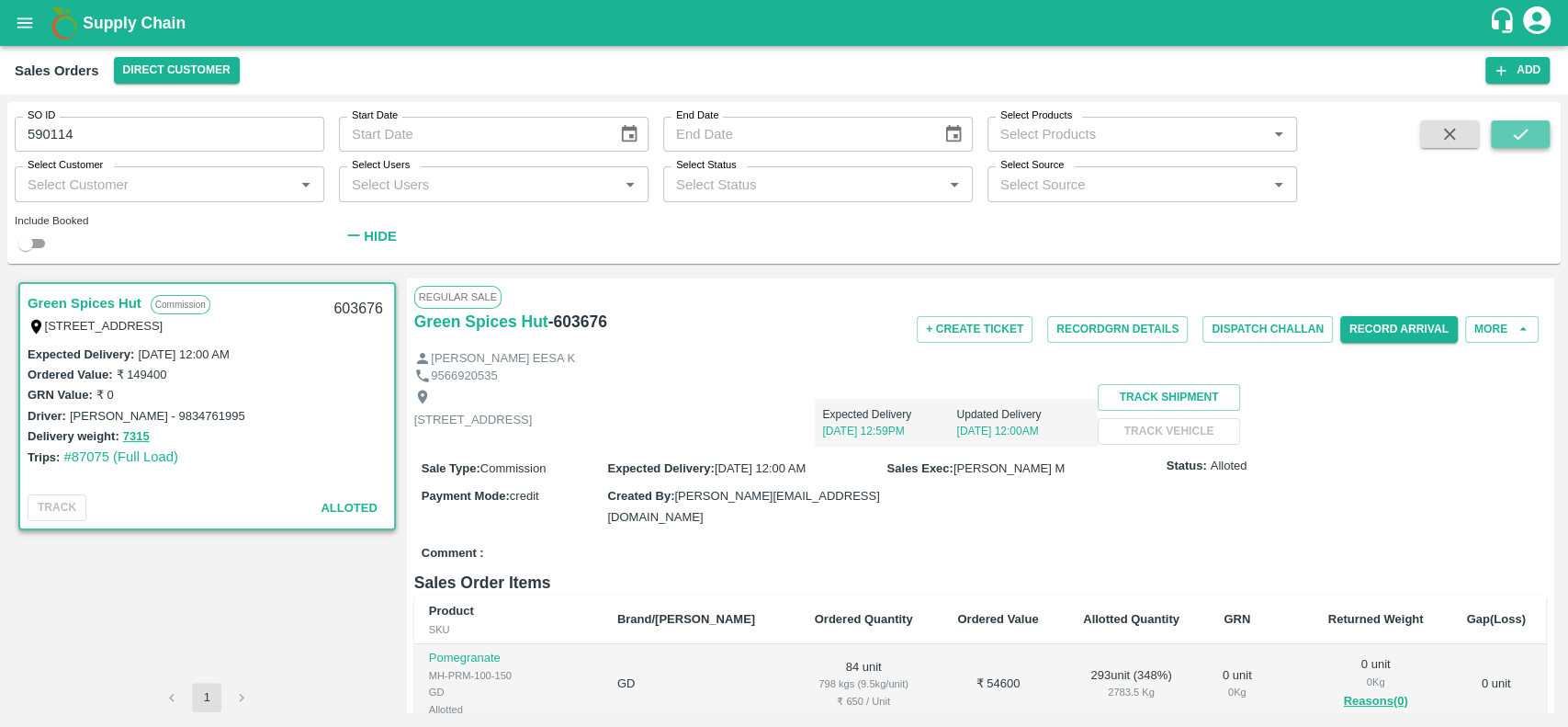
click at [1511, 134] on icon "submit" at bounding box center [1520, 133] width 20 height 20
click at [1523, 137] on icon "submit" at bounding box center [1520, 133] width 20 height 20
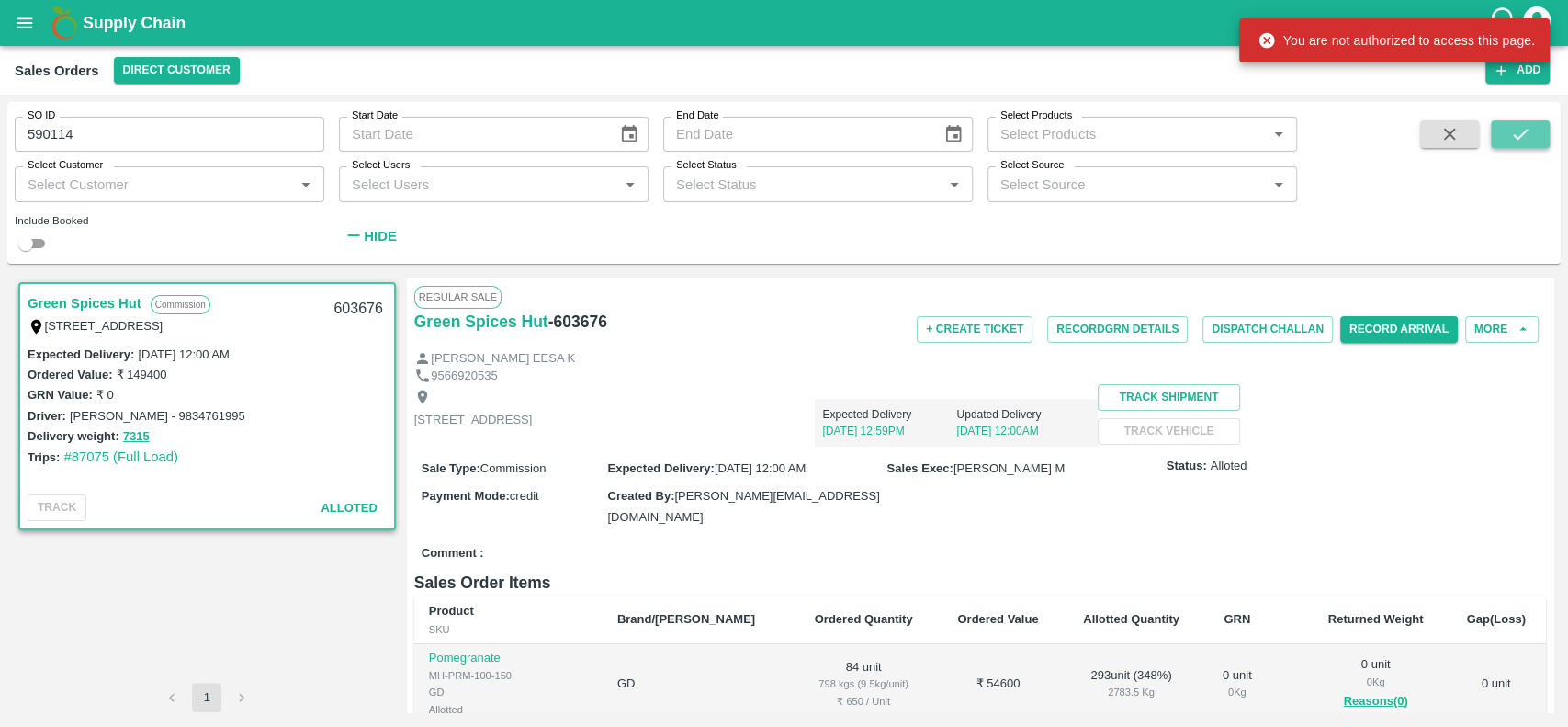
click at [1523, 137] on icon "submit" at bounding box center [1520, 133] width 20 height 20
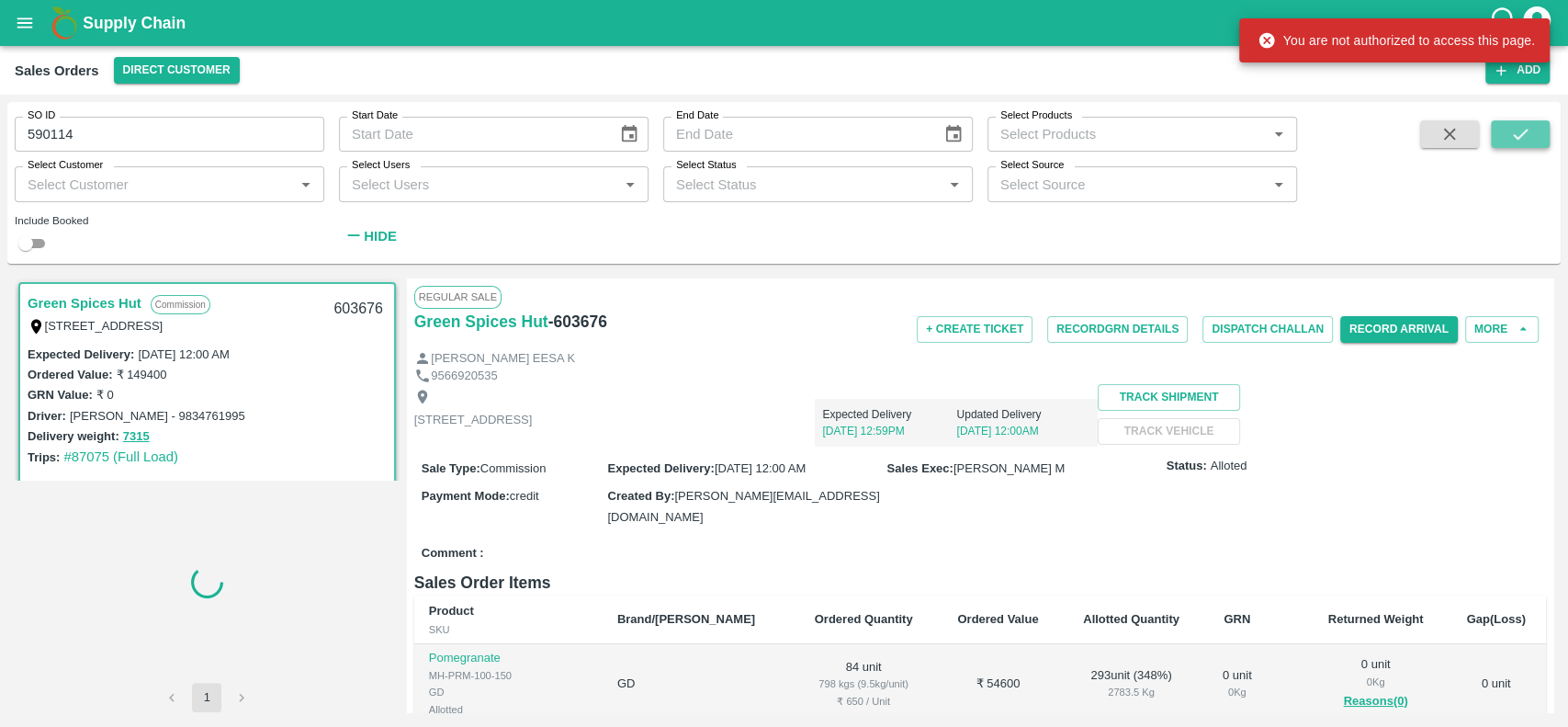
click at [1523, 137] on icon "submit" at bounding box center [1520, 133] width 20 height 20
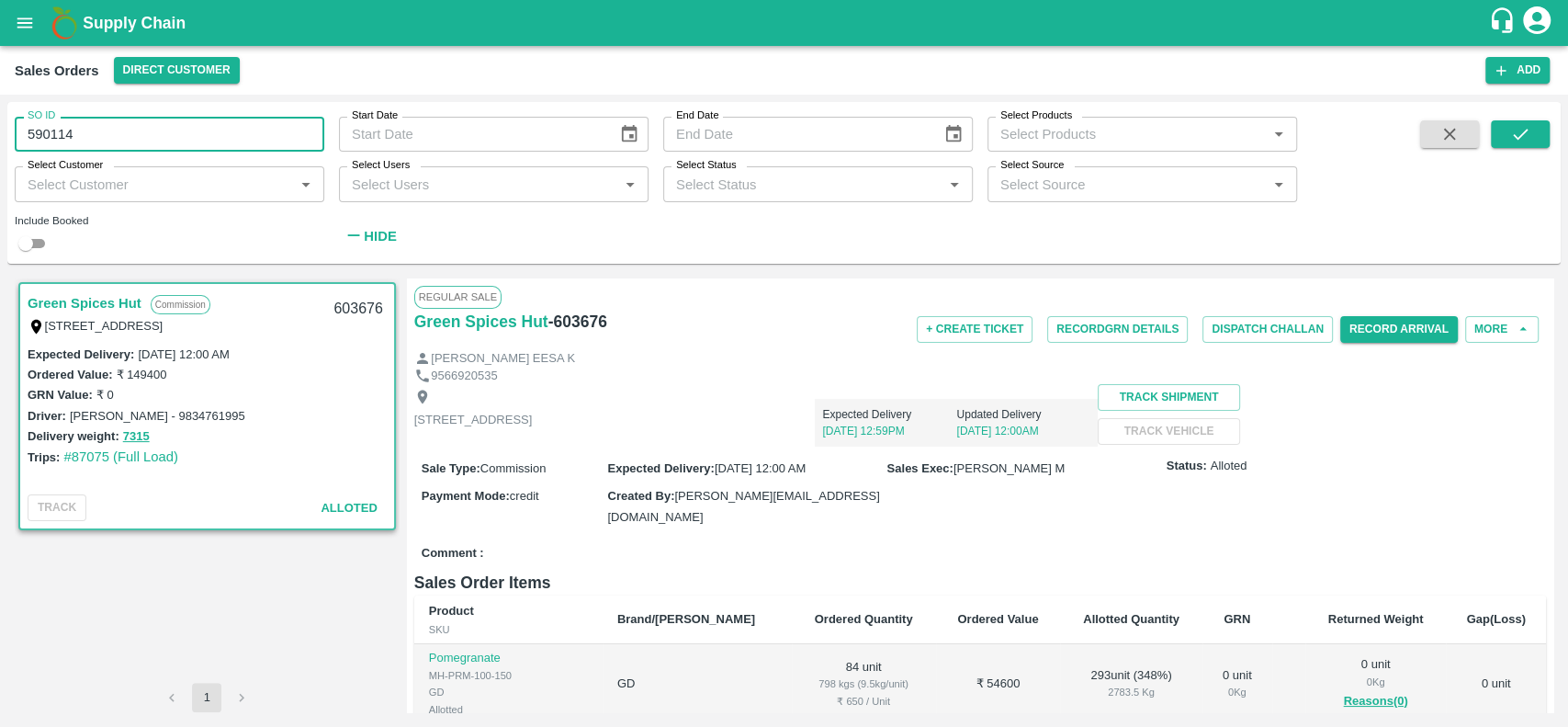
click at [81, 138] on input "590114" at bounding box center [170, 134] width 310 height 35
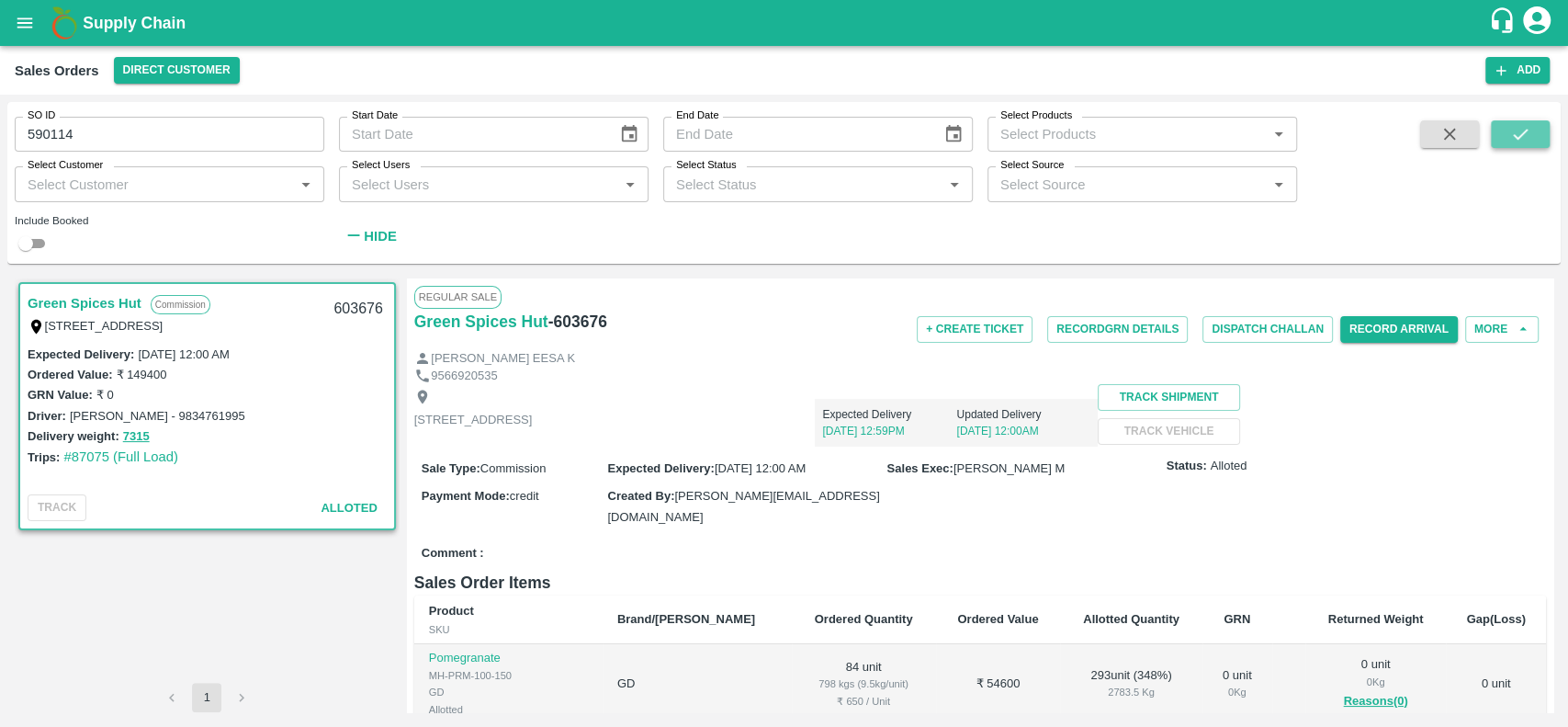
click at [1519, 140] on icon "submit" at bounding box center [1520, 133] width 20 height 20
click at [120, 70] on button "Direct Customer" at bounding box center [177, 70] width 126 height 26
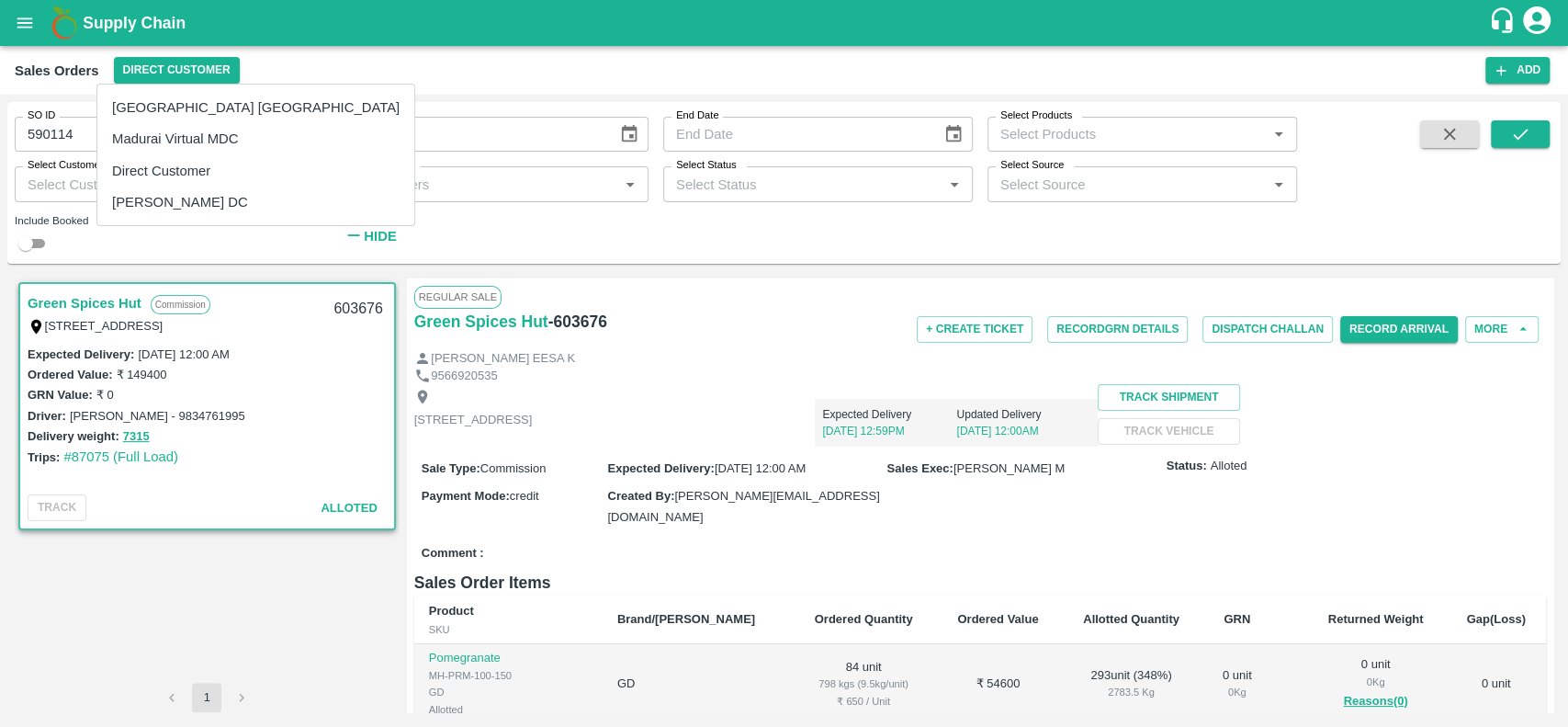
click at [299, 270] on div at bounding box center [784, 364] width 1568 height 727
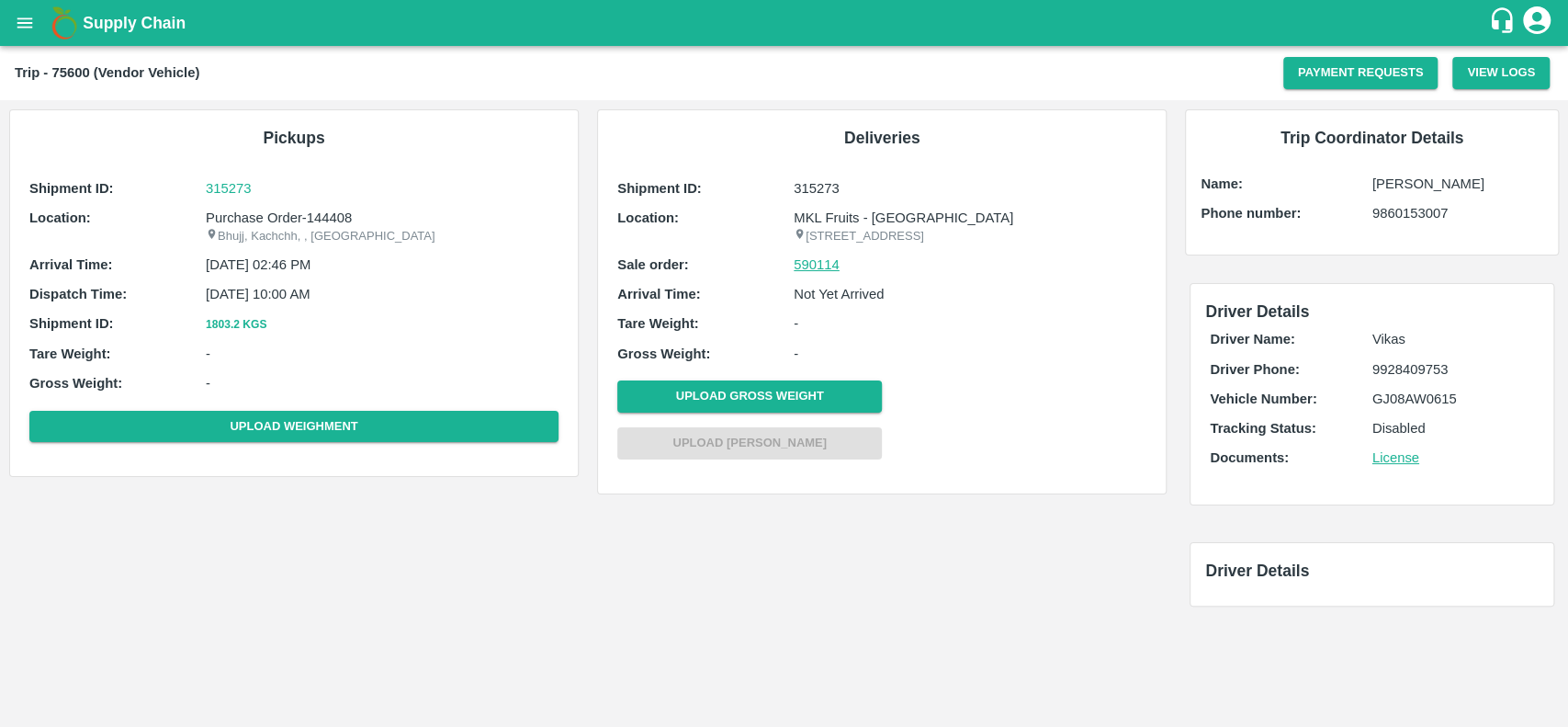
click at [817, 275] on link "590114" at bounding box center [817, 264] width 46 height 20
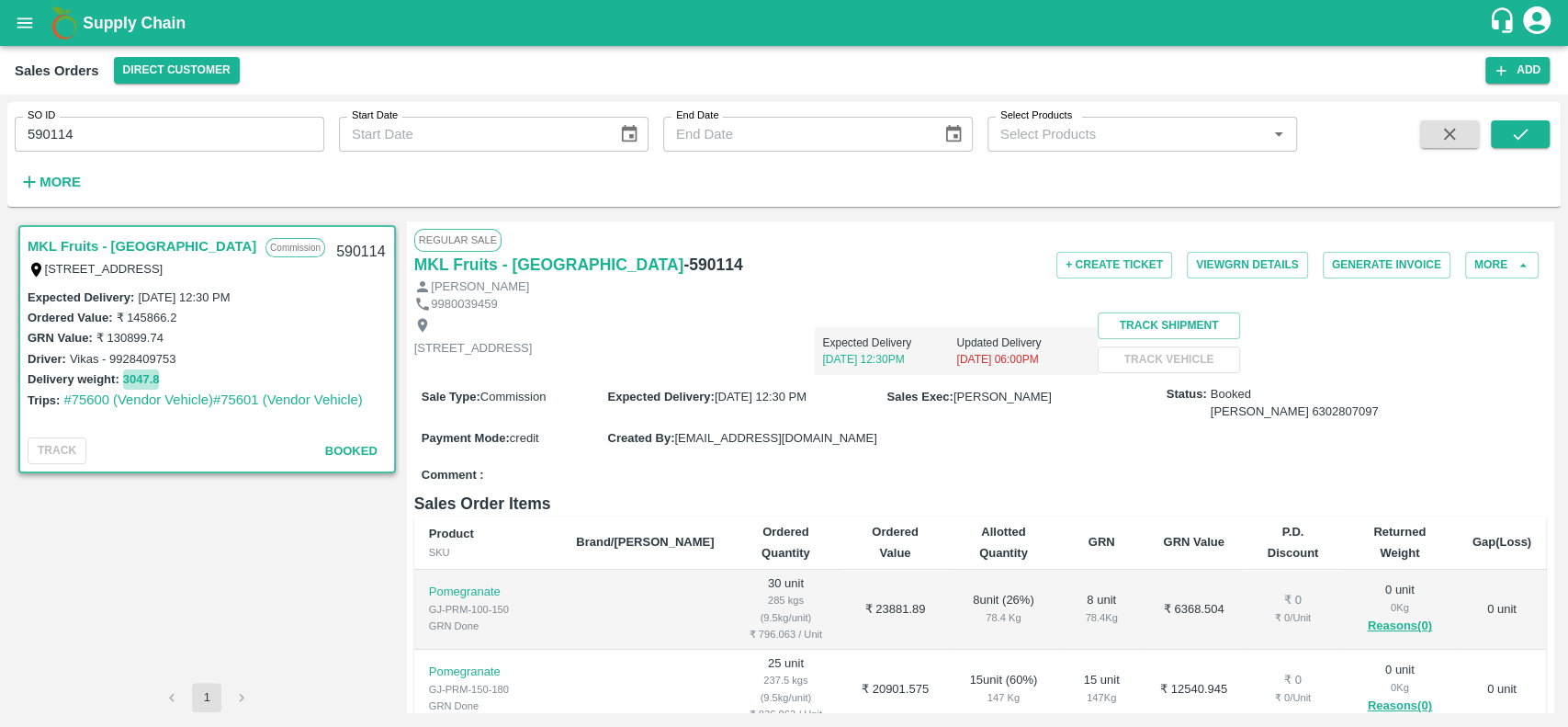
click at [133, 380] on button "3047.8" at bounding box center [141, 380] width 37 height 21
